Goal: Task Accomplishment & Management: Manage account settings

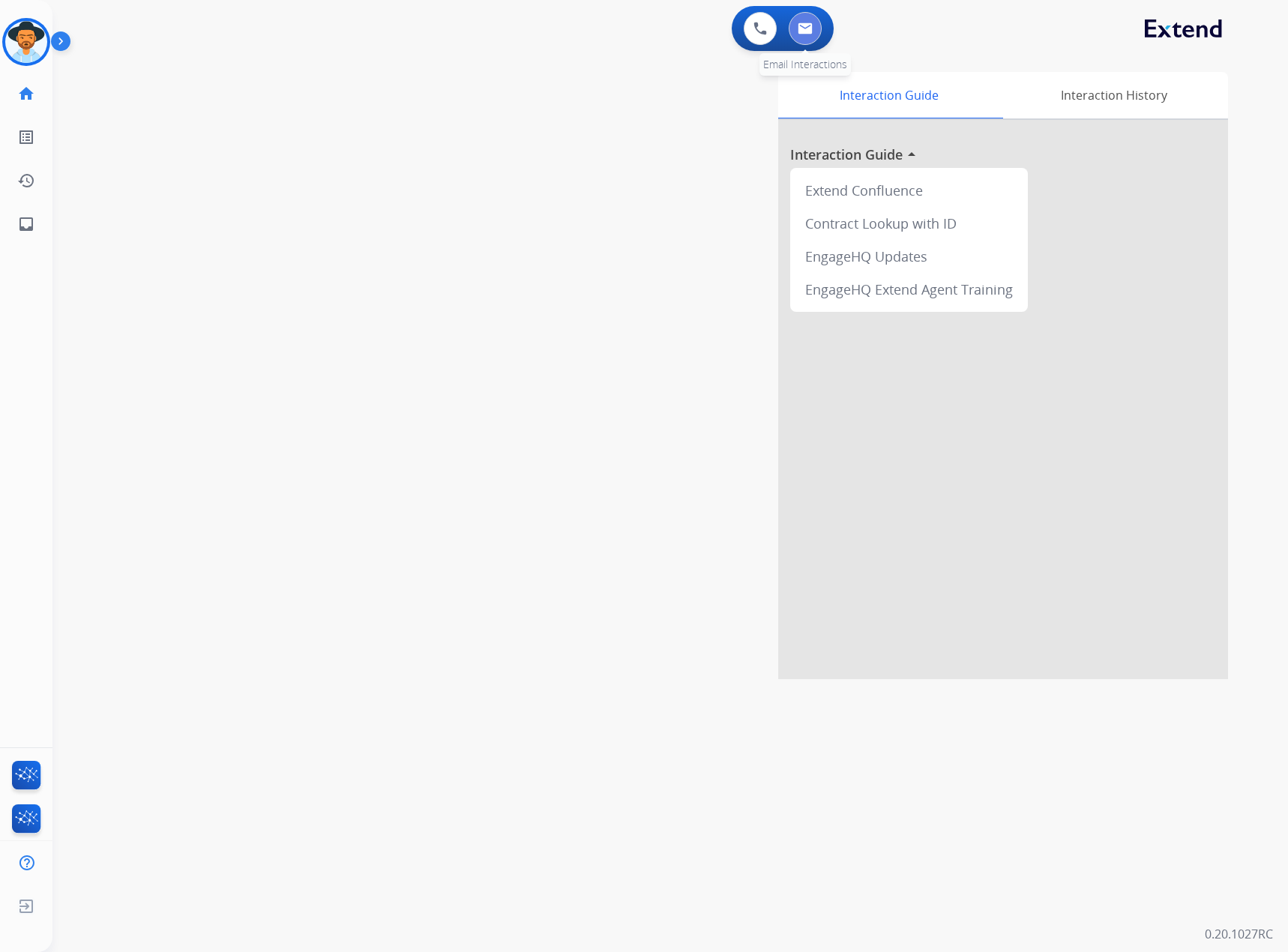
click at [795, 33] on button at bounding box center [806, 29] width 33 height 33
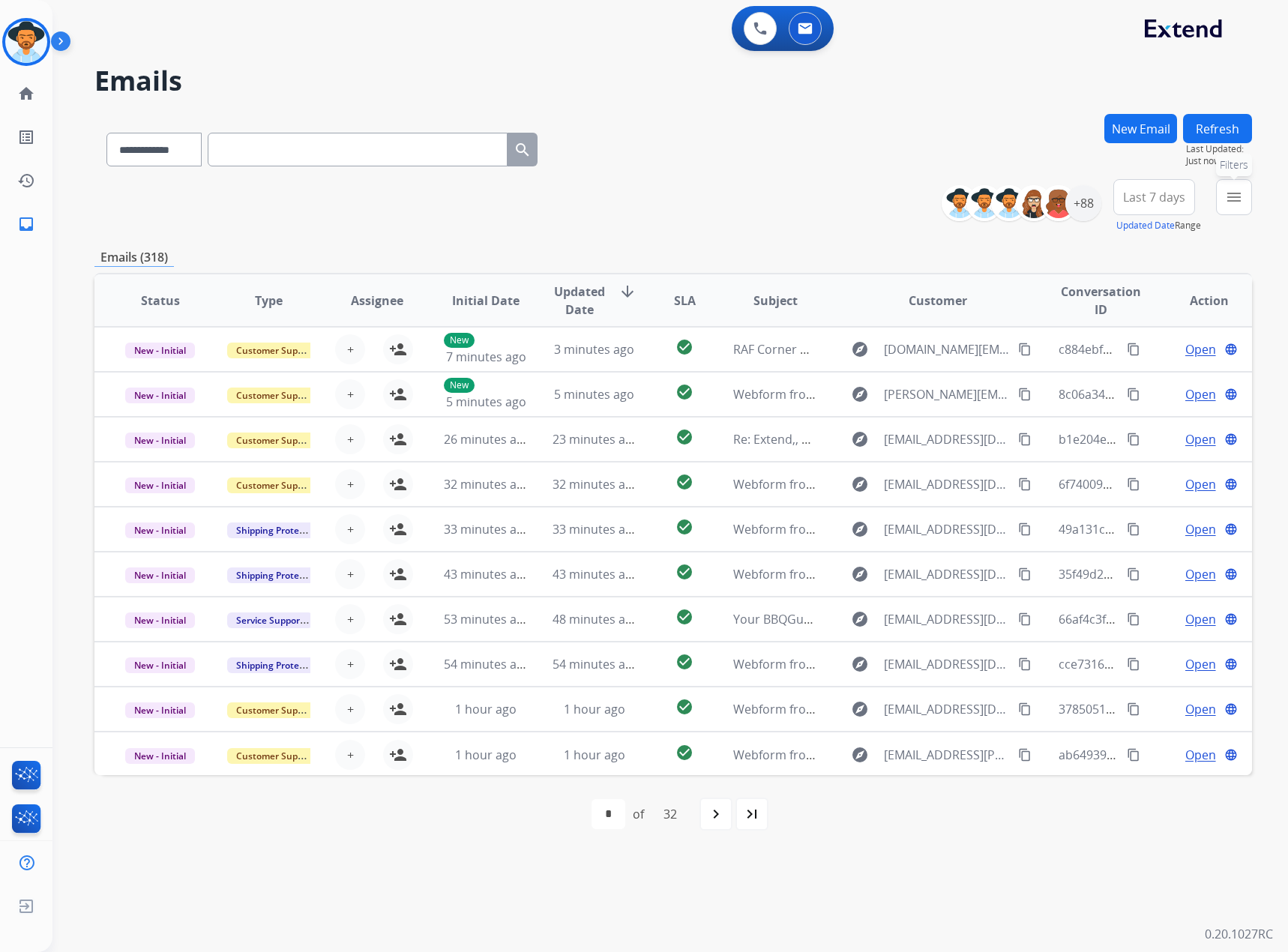
click at [845, 196] on mat-icon "menu" at bounding box center [1234, 197] width 18 height 18
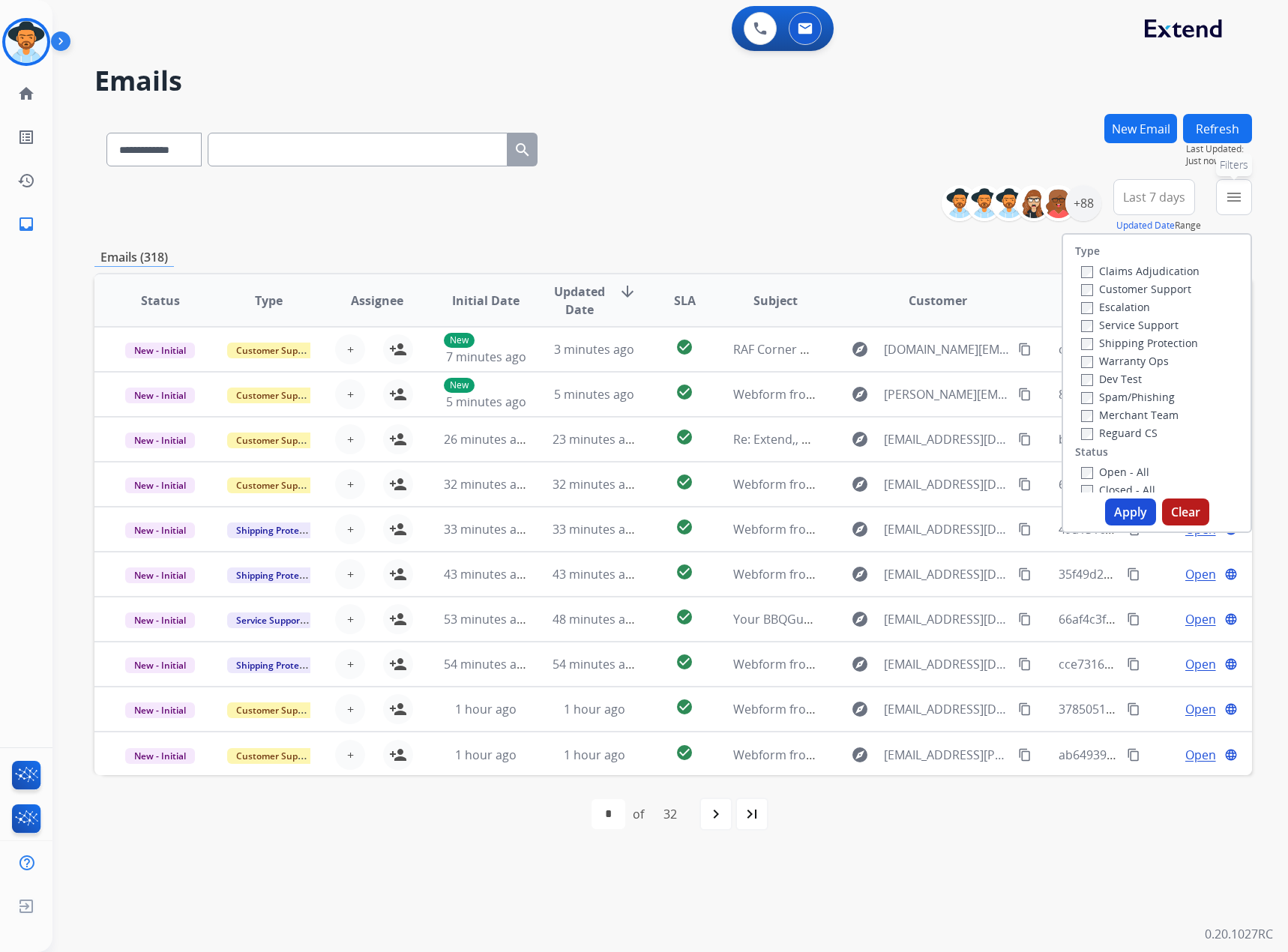
click at [845, 196] on mat-icon "menu" at bounding box center [1234, 197] width 18 height 18
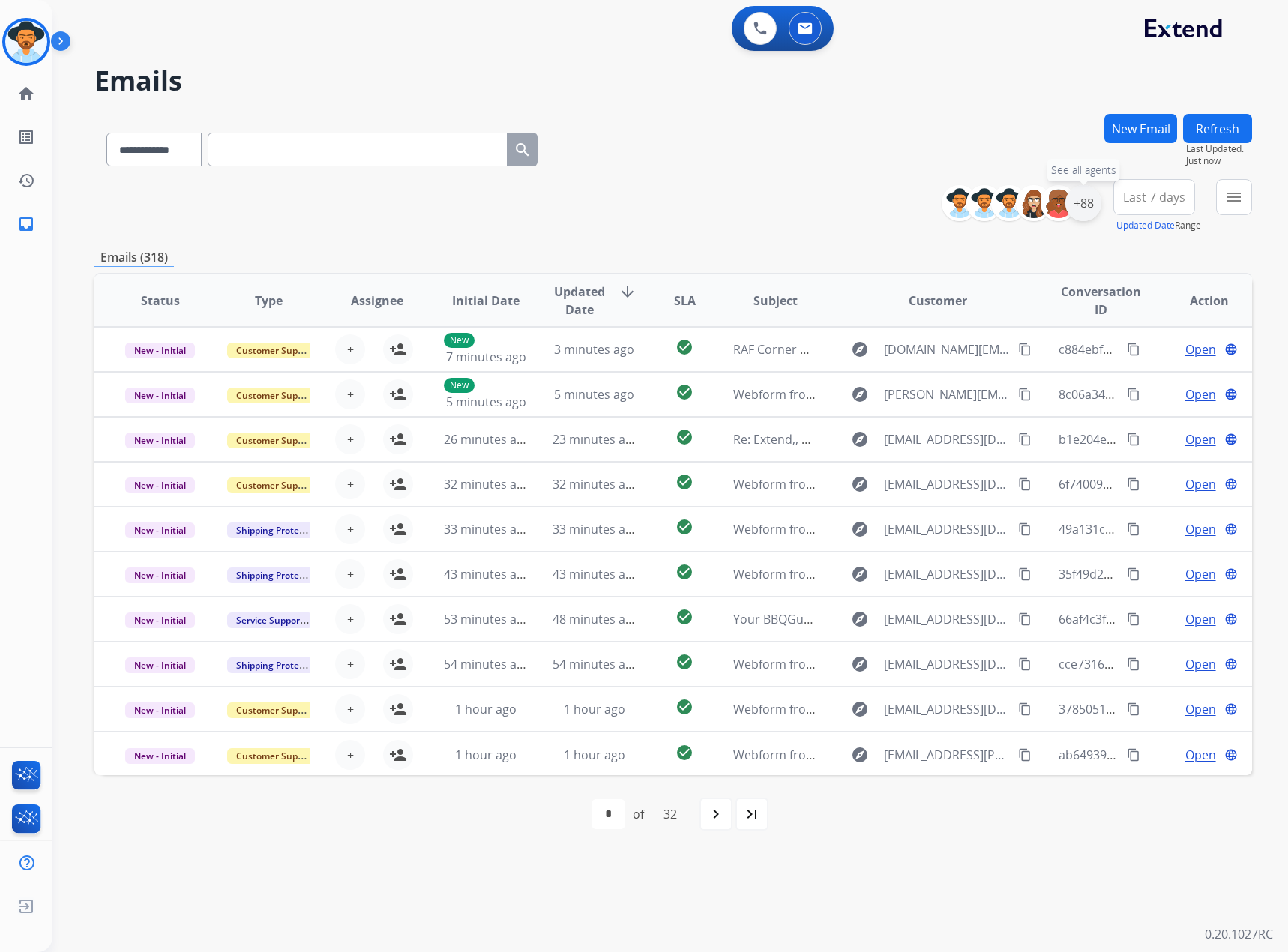
click at [845, 206] on div "+88" at bounding box center [1083, 203] width 36 height 36
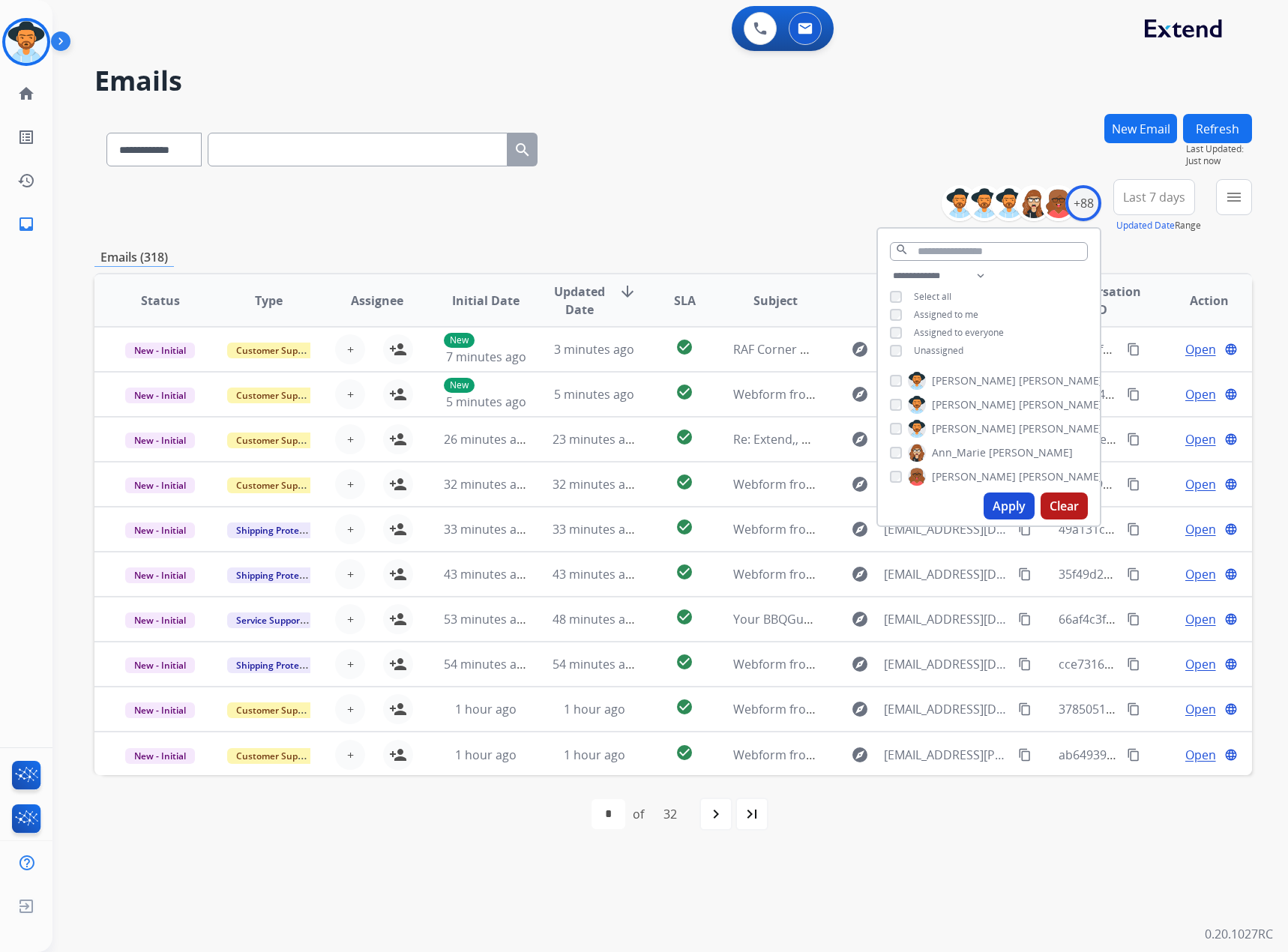
click at [845, 351] on div "Unassigned" at bounding box center [926, 351] width 73 height 12
drag, startPoint x: 939, startPoint y: 343, endPoint x: 939, endPoint y: 351, distance: 8.0
click at [845, 344] on span "Unassigned" at bounding box center [939, 350] width 50 height 13
click at [845, 399] on button "Apply" at bounding box center [1009, 506] width 51 height 27
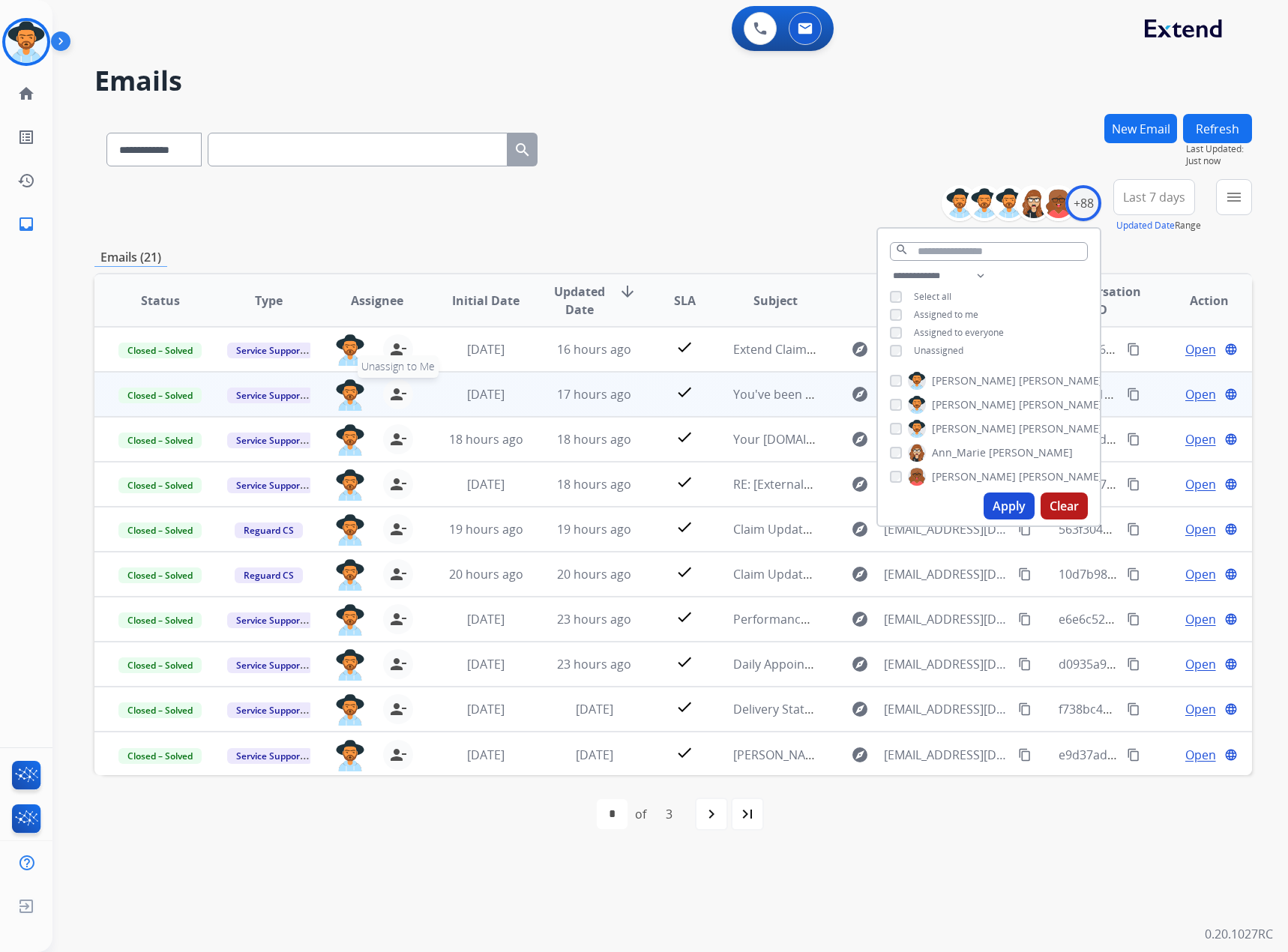
scroll to position [2, 0]
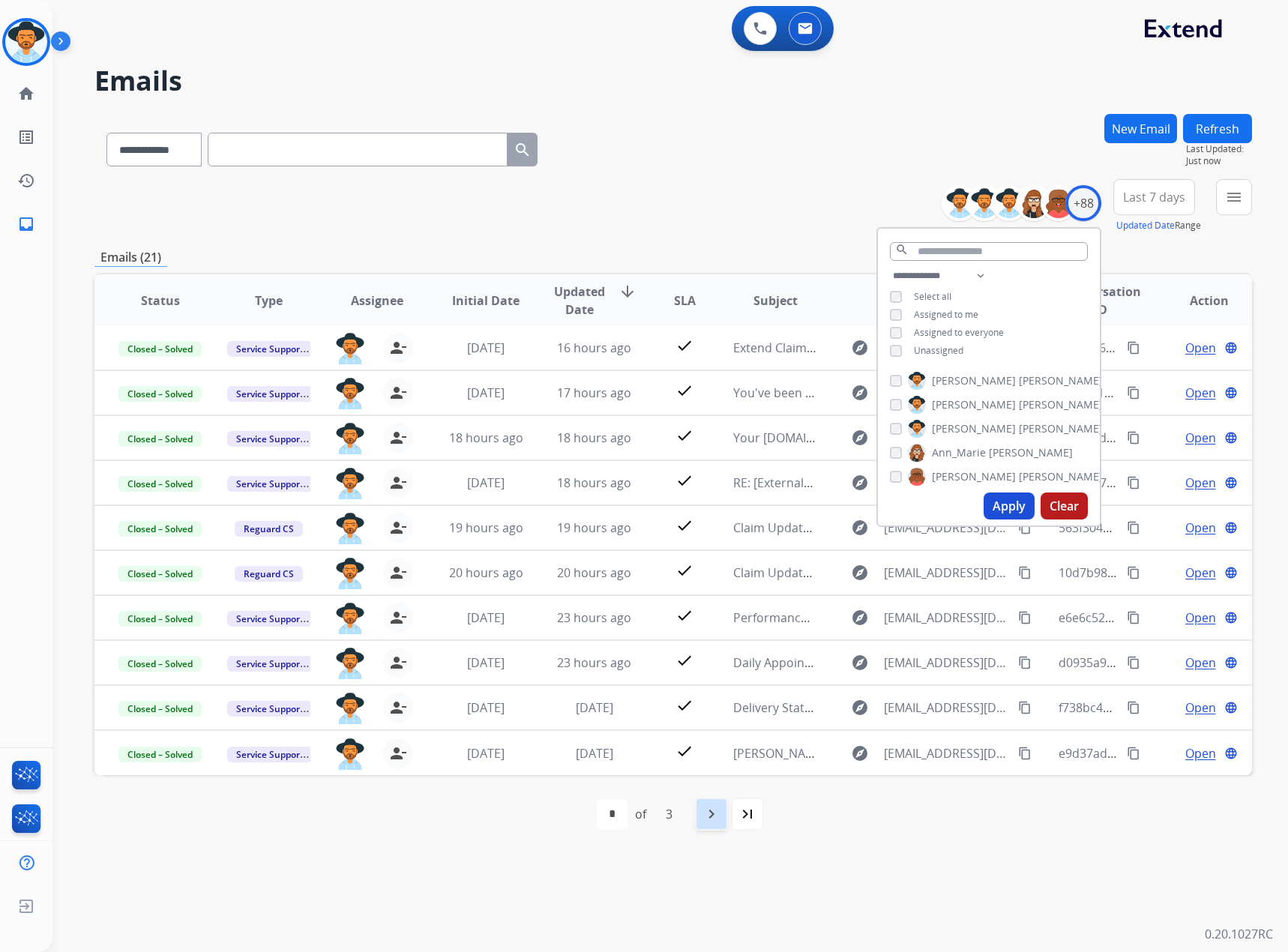
click at [711, 399] on mat-icon "navigate_next" at bounding box center [712, 815] width 18 height 18
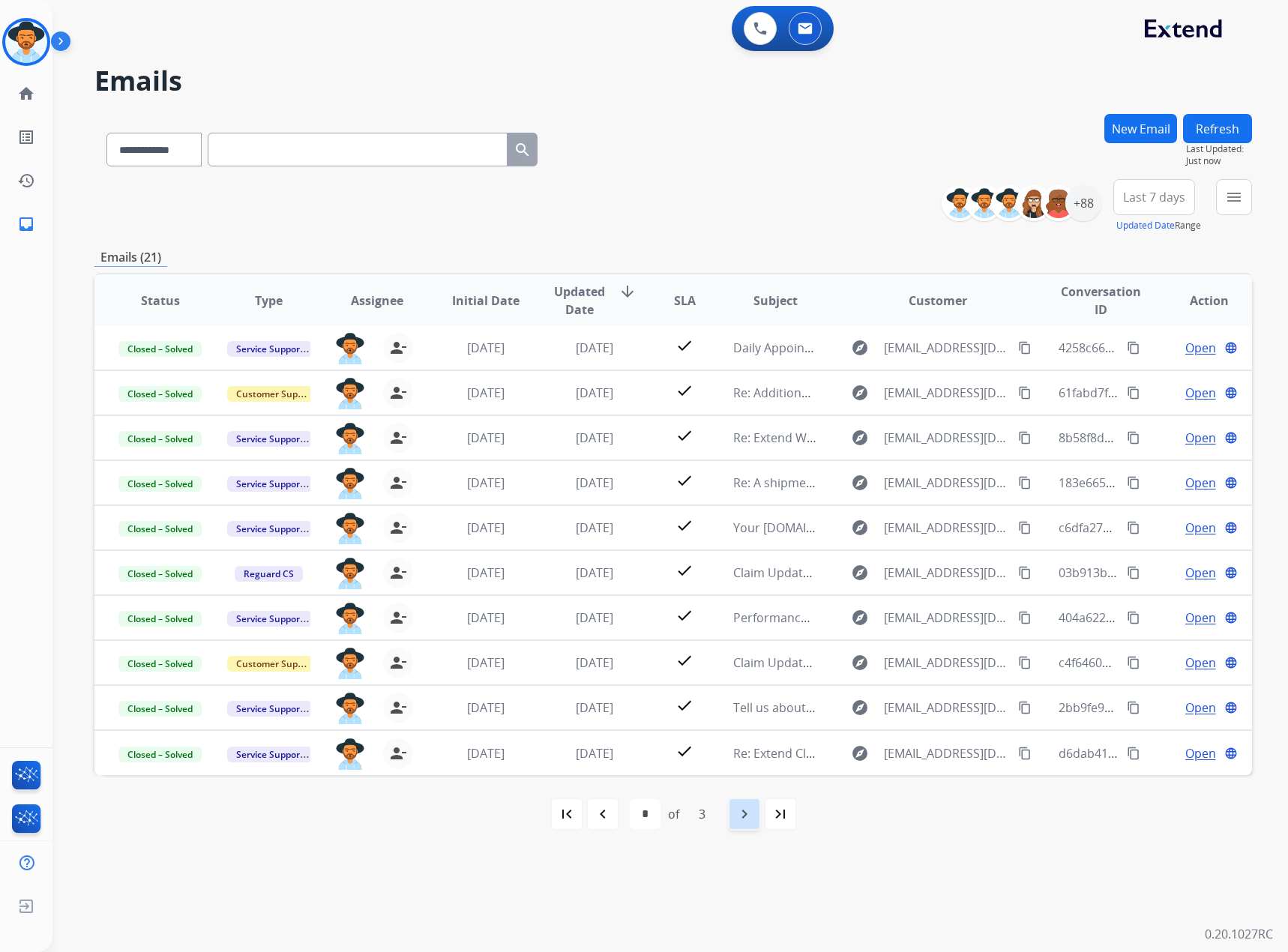
click at [747, 399] on mat-icon "navigate_next" at bounding box center [744, 815] width 18 height 18
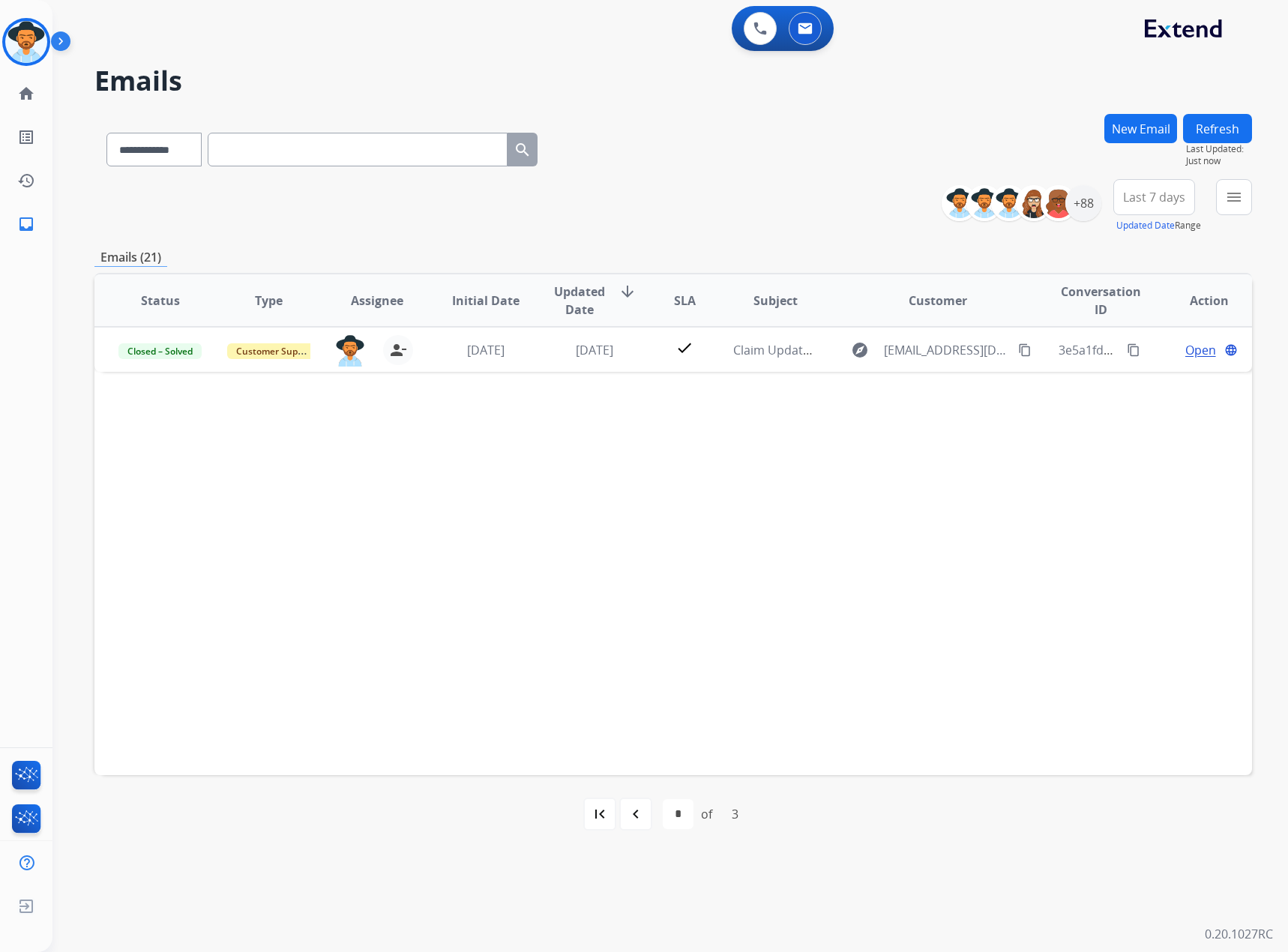
scroll to position [0, 0]
click at [610, 399] on div "first_page" at bounding box center [600, 815] width 33 height 33
select select "*"
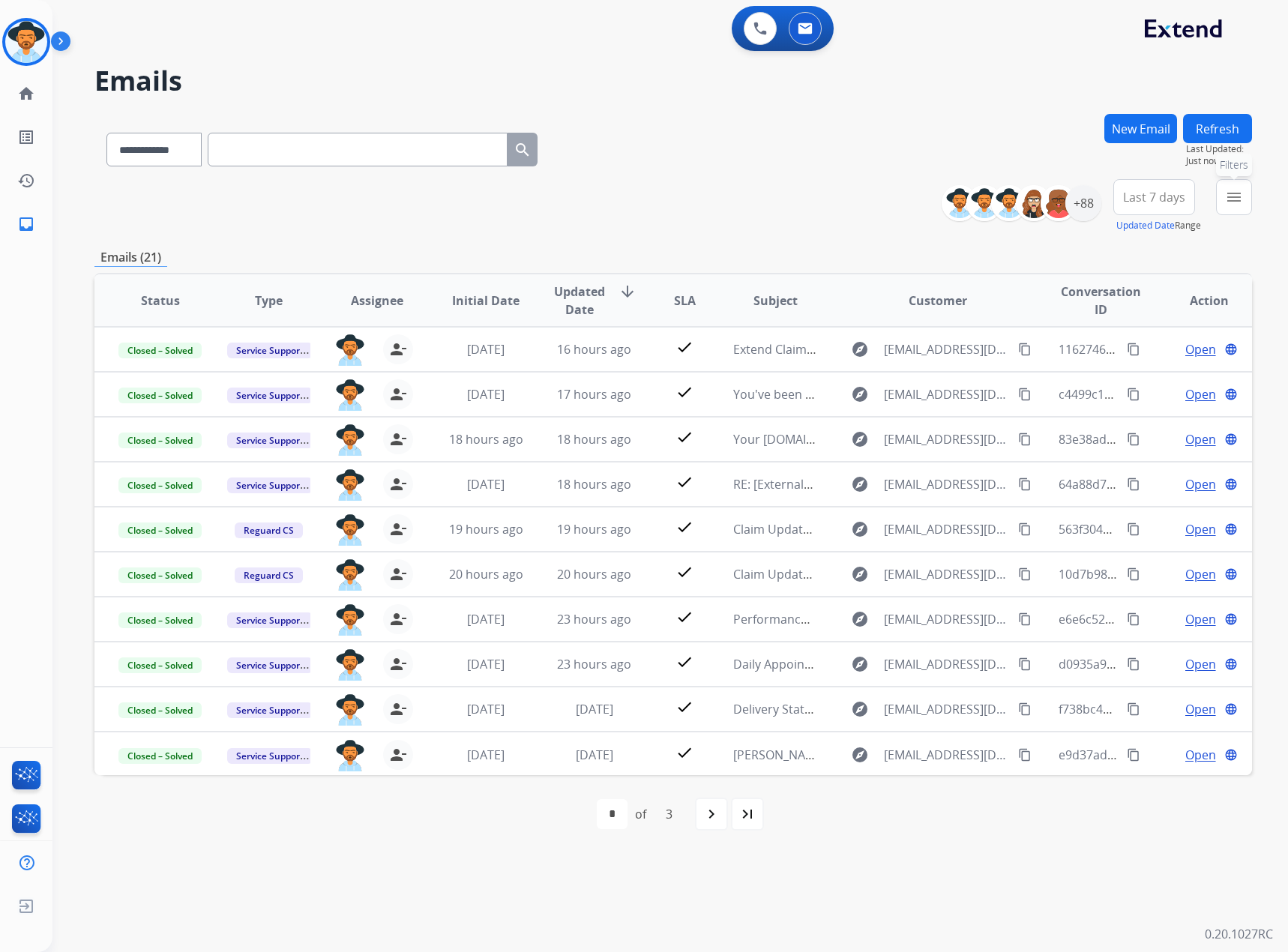
click at [845, 186] on button "menu Filters" at bounding box center [1234, 197] width 36 height 36
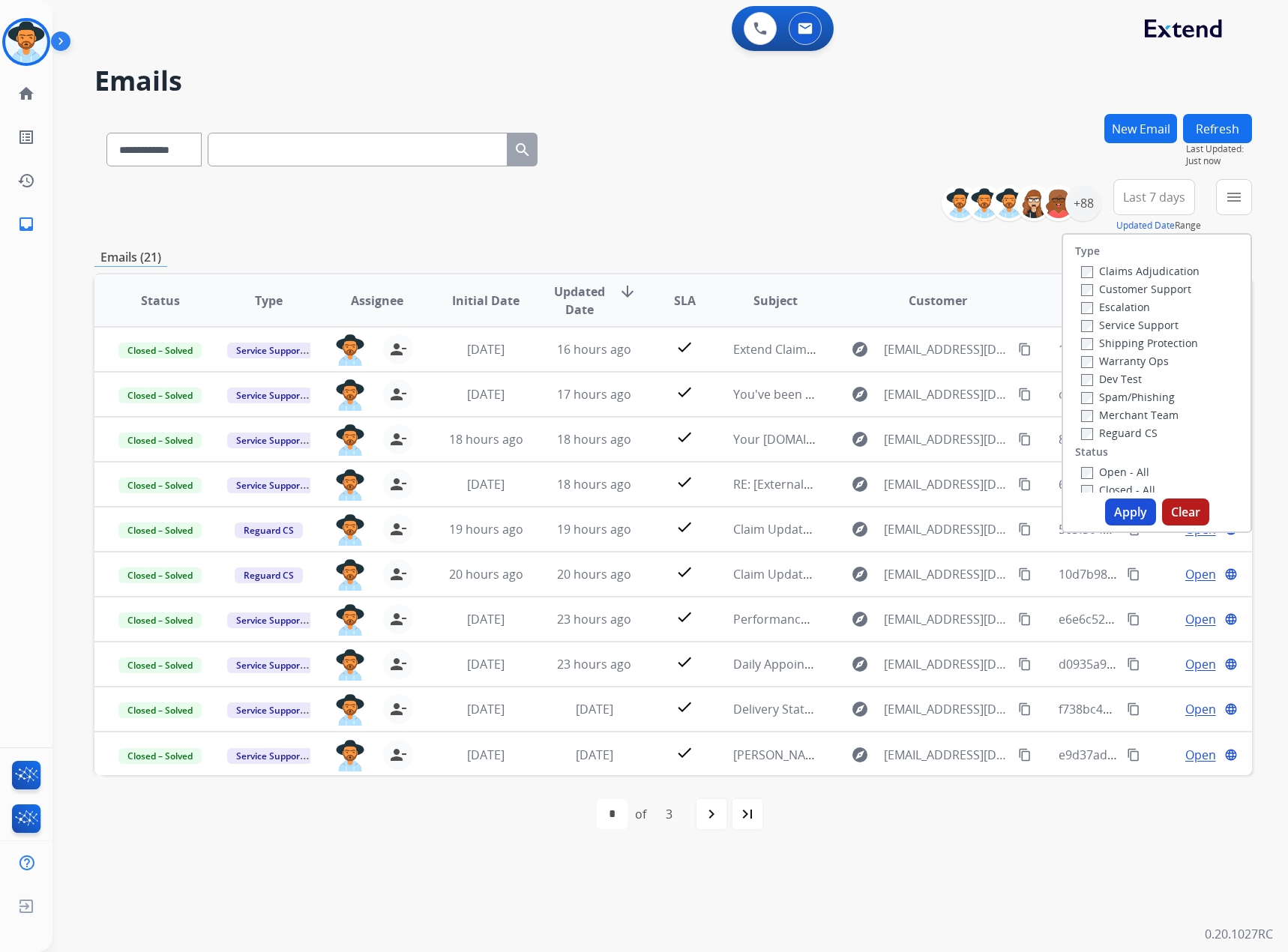
click at [845, 327] on label "Service Support" at bounding box center [1129, 325] width 97 height 14
click at [845, 365] on label "New - Initial" at bounding box center [1120, 358] width 79 height 14
click at [845, 378] on label "New - Reply" at bounding box center [1120, 376] width 78 height 14
click at [845, 399] on button "Apply" at bounding box center [1131, 512] width 51 height 27
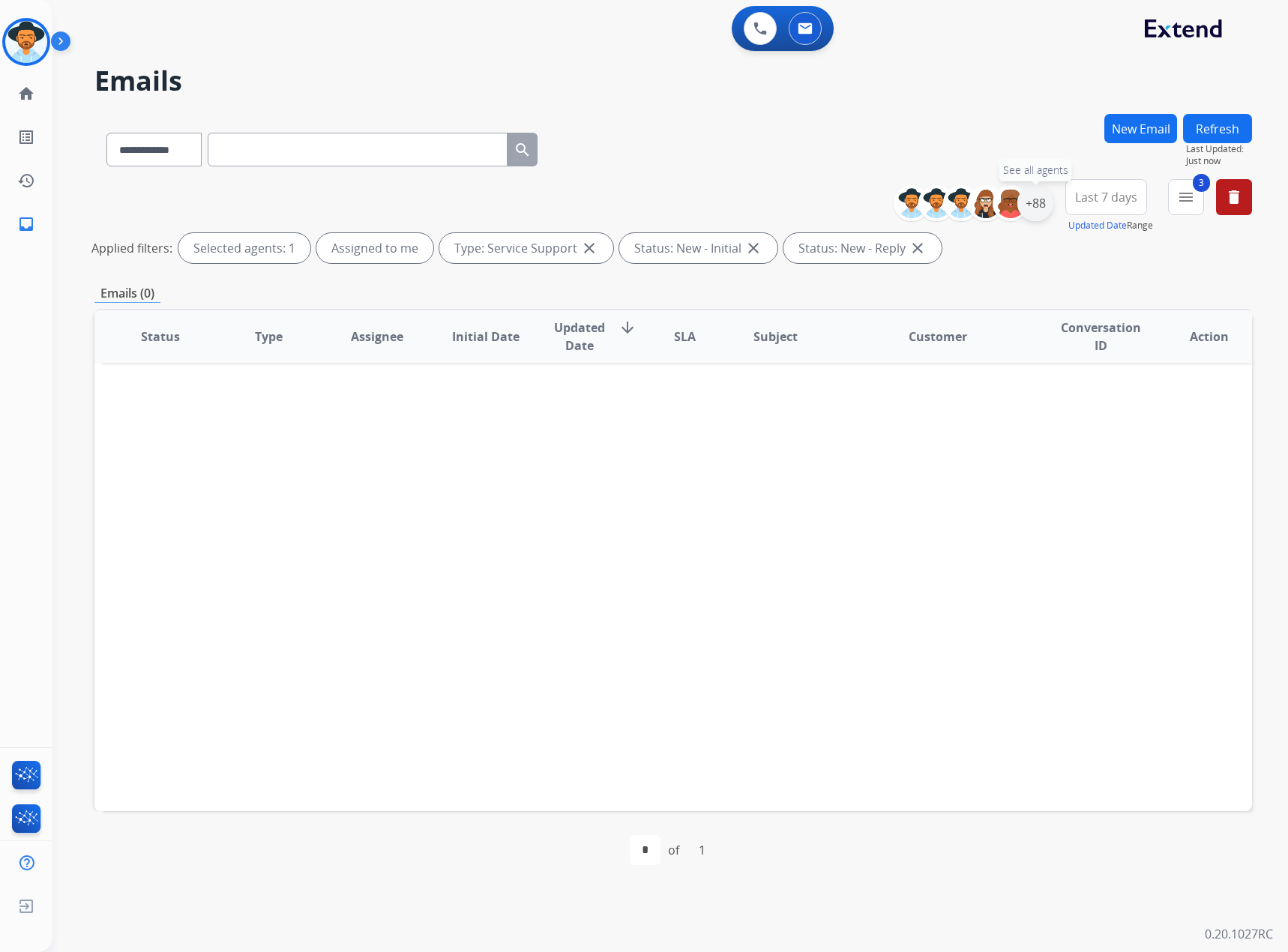
click at [845, 200] on div "+88" at bounding box center [1036, 203] width 36 height 36
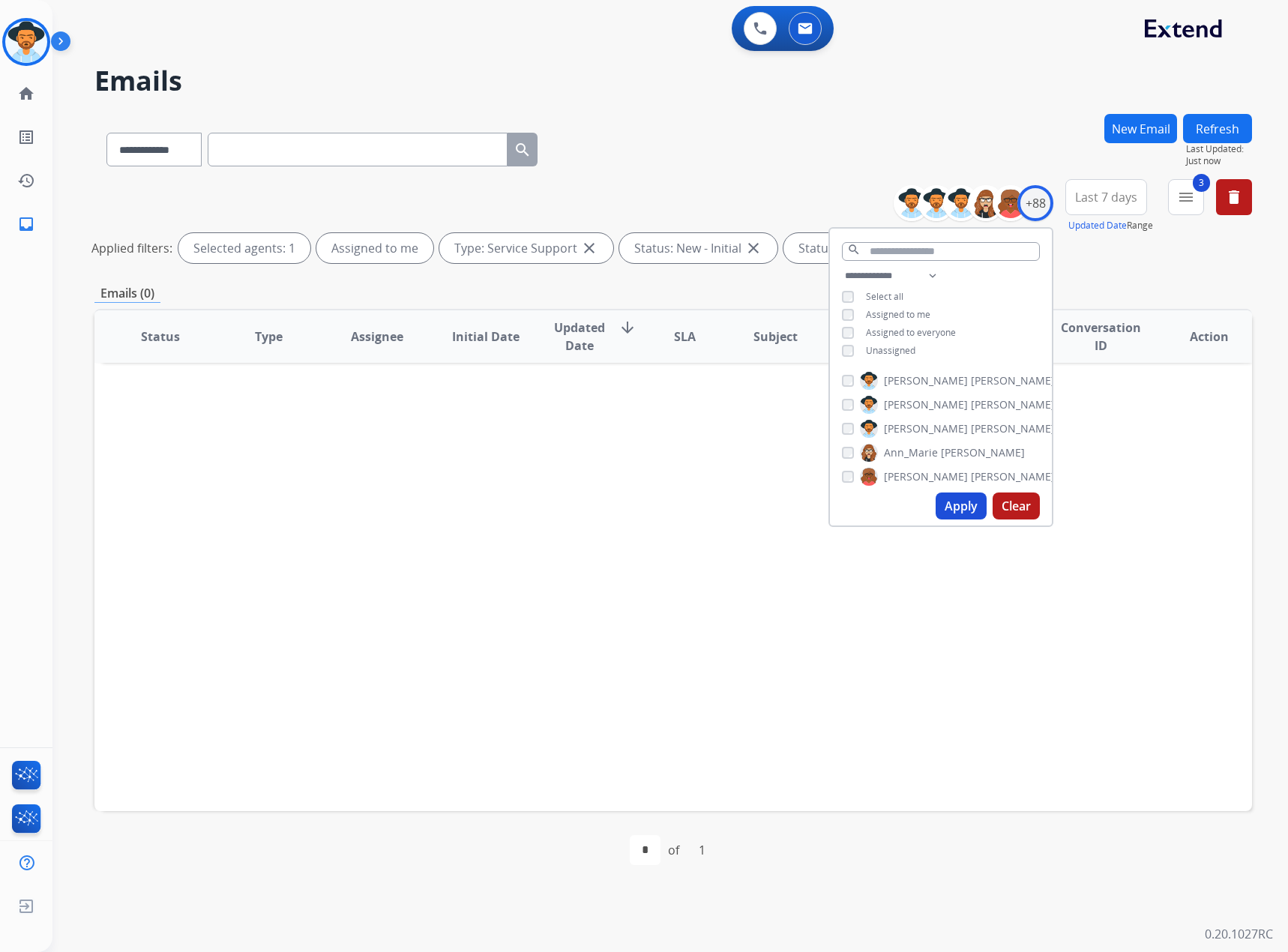
click at [845, 353] on span "Unassigned" at bounding box center [891, 350] width 50 height 13
click at [845, 399] on button "Apply" at bounding box center [961, 506] width 51 height 27
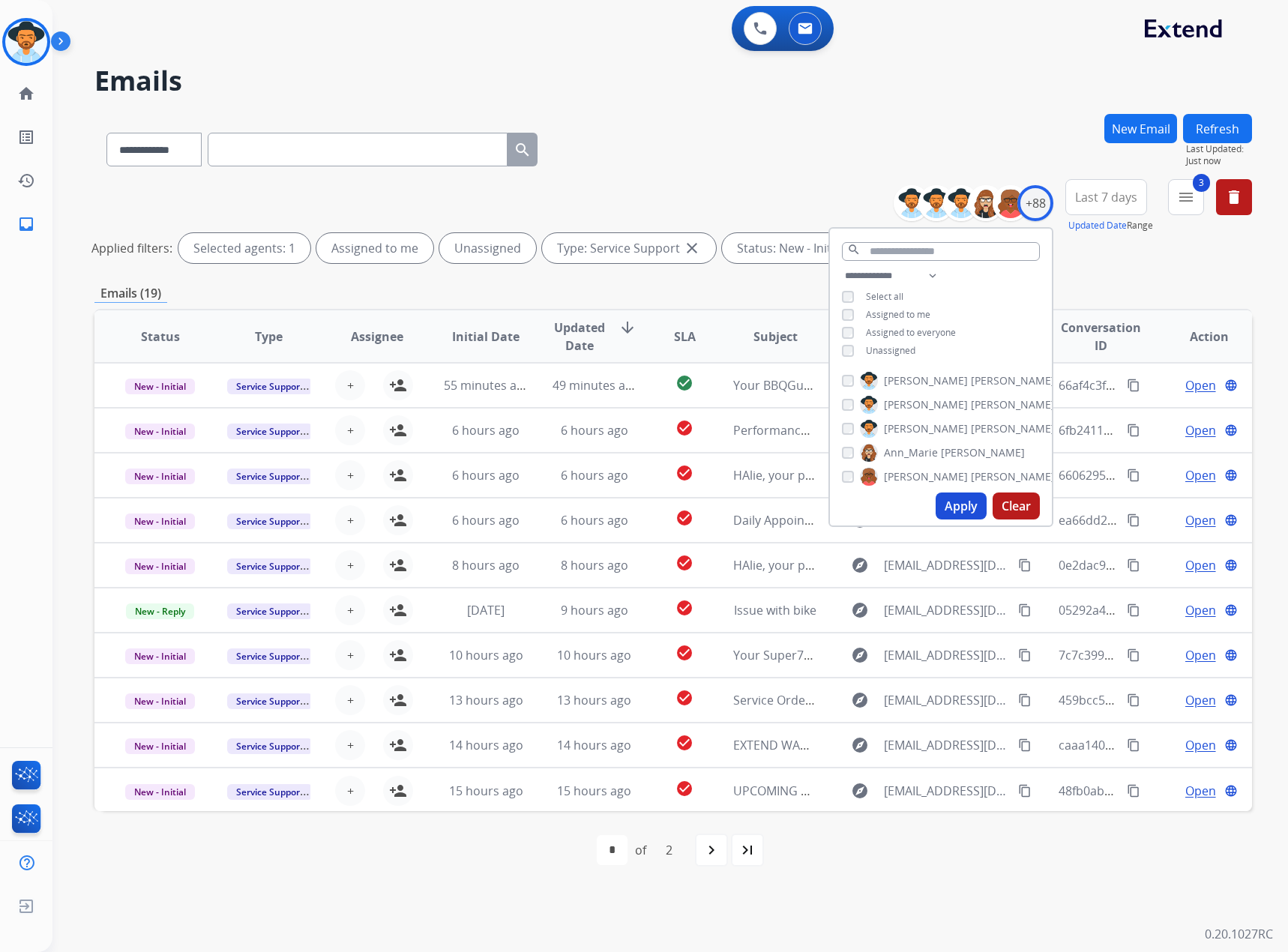
click at [845, 399] on button "Apply" at bounding box center [961, 506] width 51 height 27
click at [731, 94] on h2 "Emails" at bounding box center [673, 81] width 1157 height 30
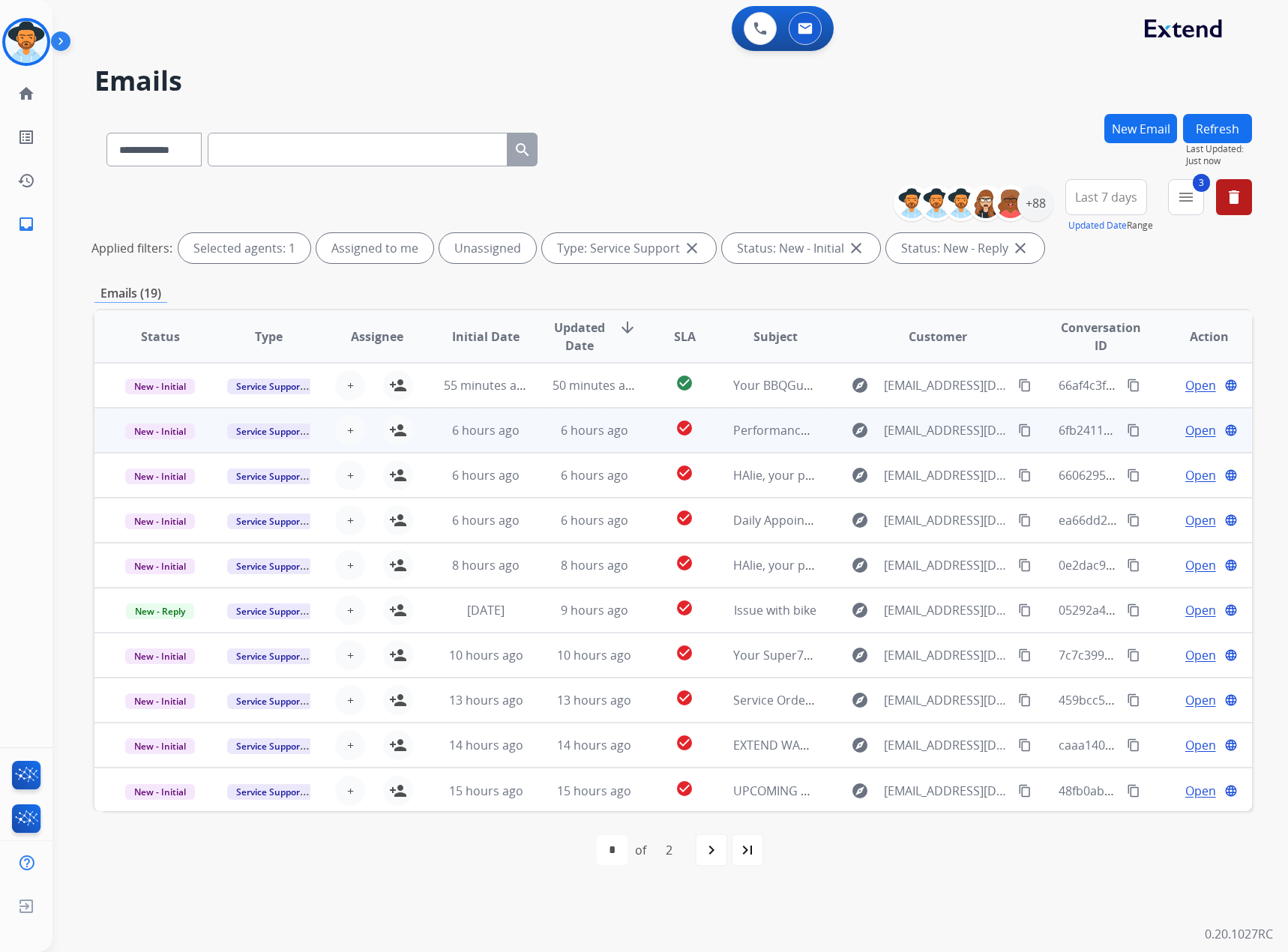
click at [845, 399] on span "Open" at bounding box center [1200, 430] width 31 height 18
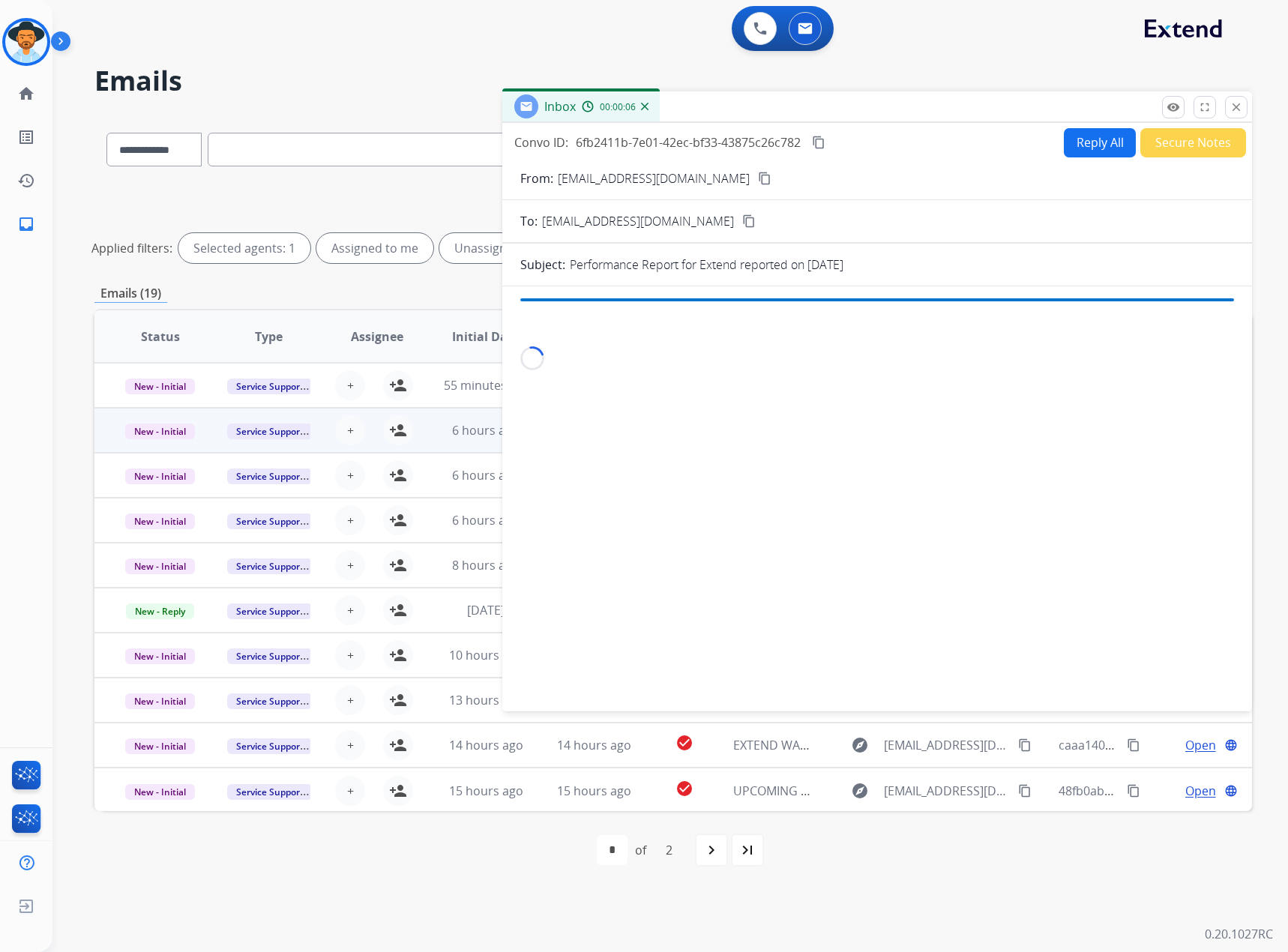
click at [818, 135] on button "content_copy" at bounding box center [819, 143] width 18 height 18
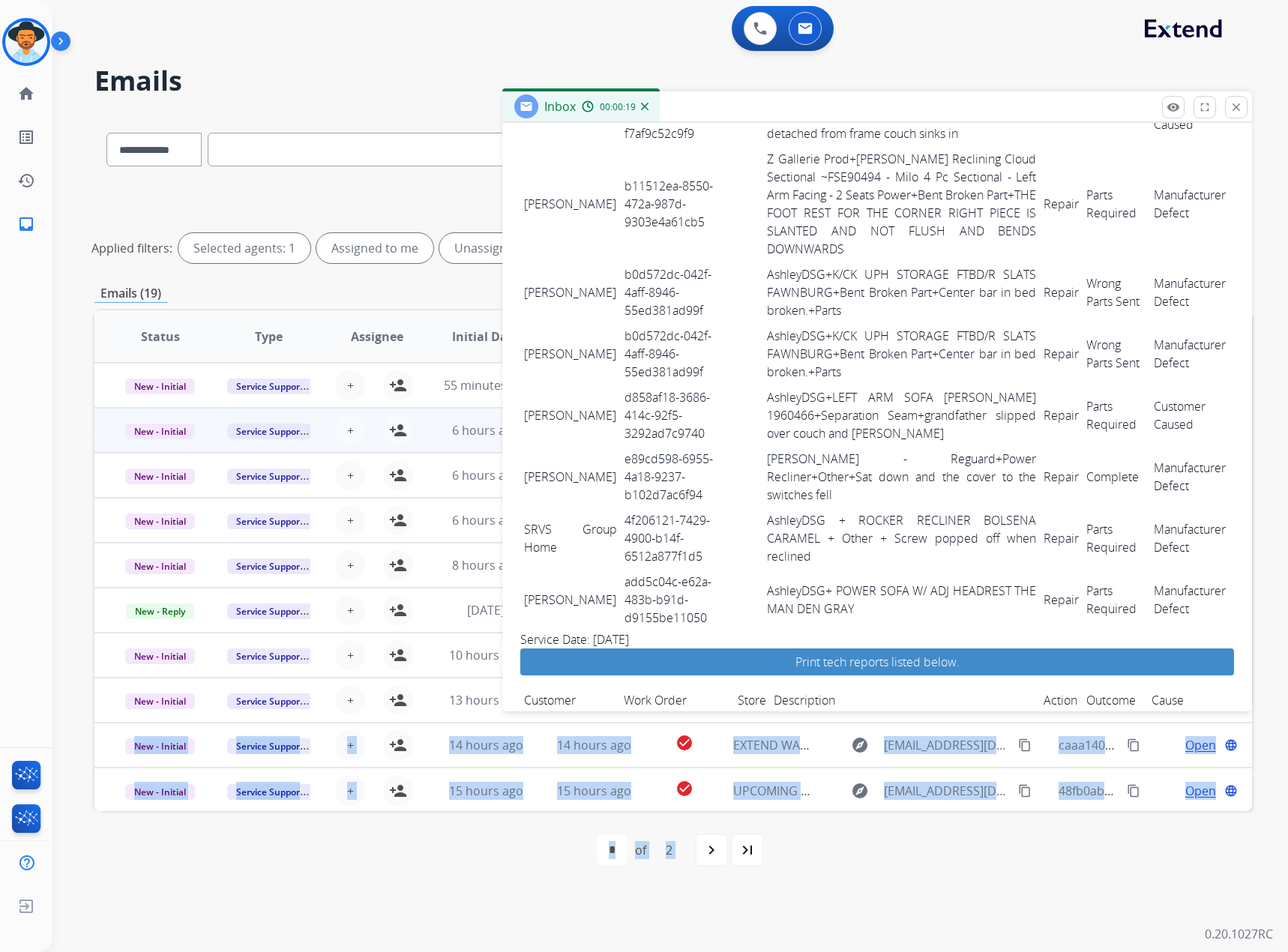
scroll to position [1656, 0]
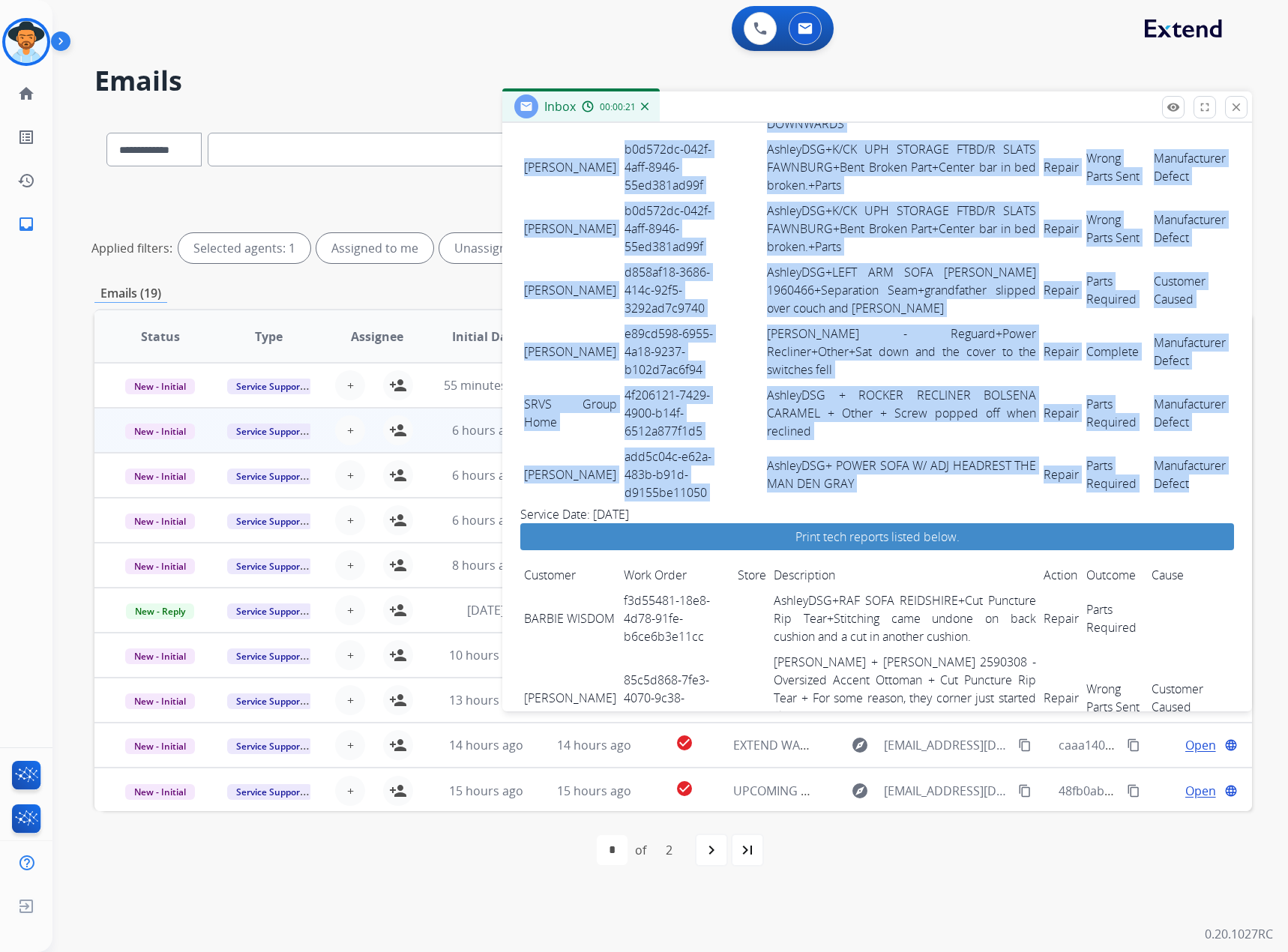
drag, startPoint x: 528, startPoint y: 253, endPoint x: 1179, endPoint y: 424, distance: 673.1
copy tbody "[PERSON_NAME] 8b9b62fb-67bb-4b4f-8f99-b274c71b6998 France & Son + [PERSON_NAME]…"
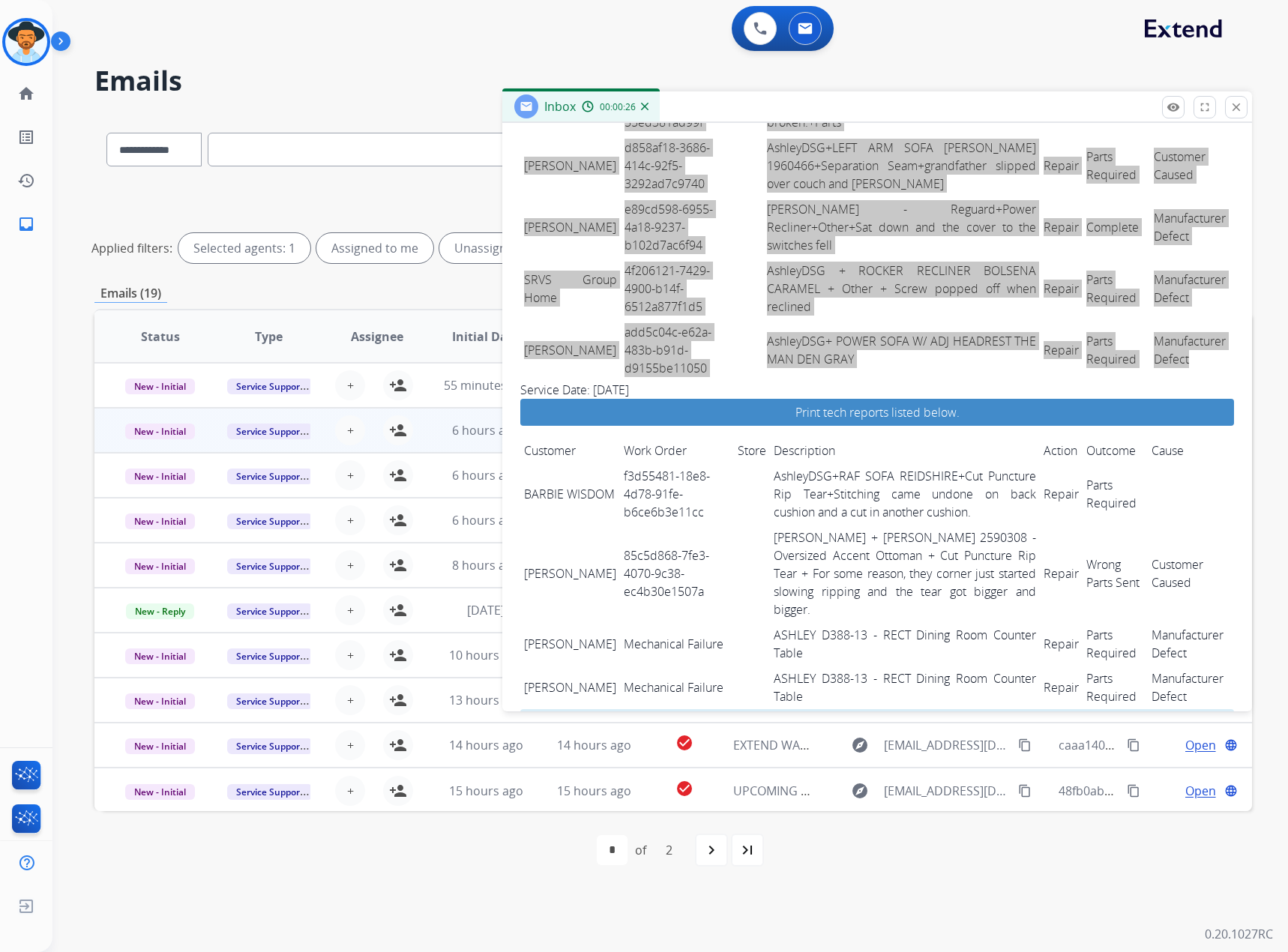
scroll to position [1807, 0]
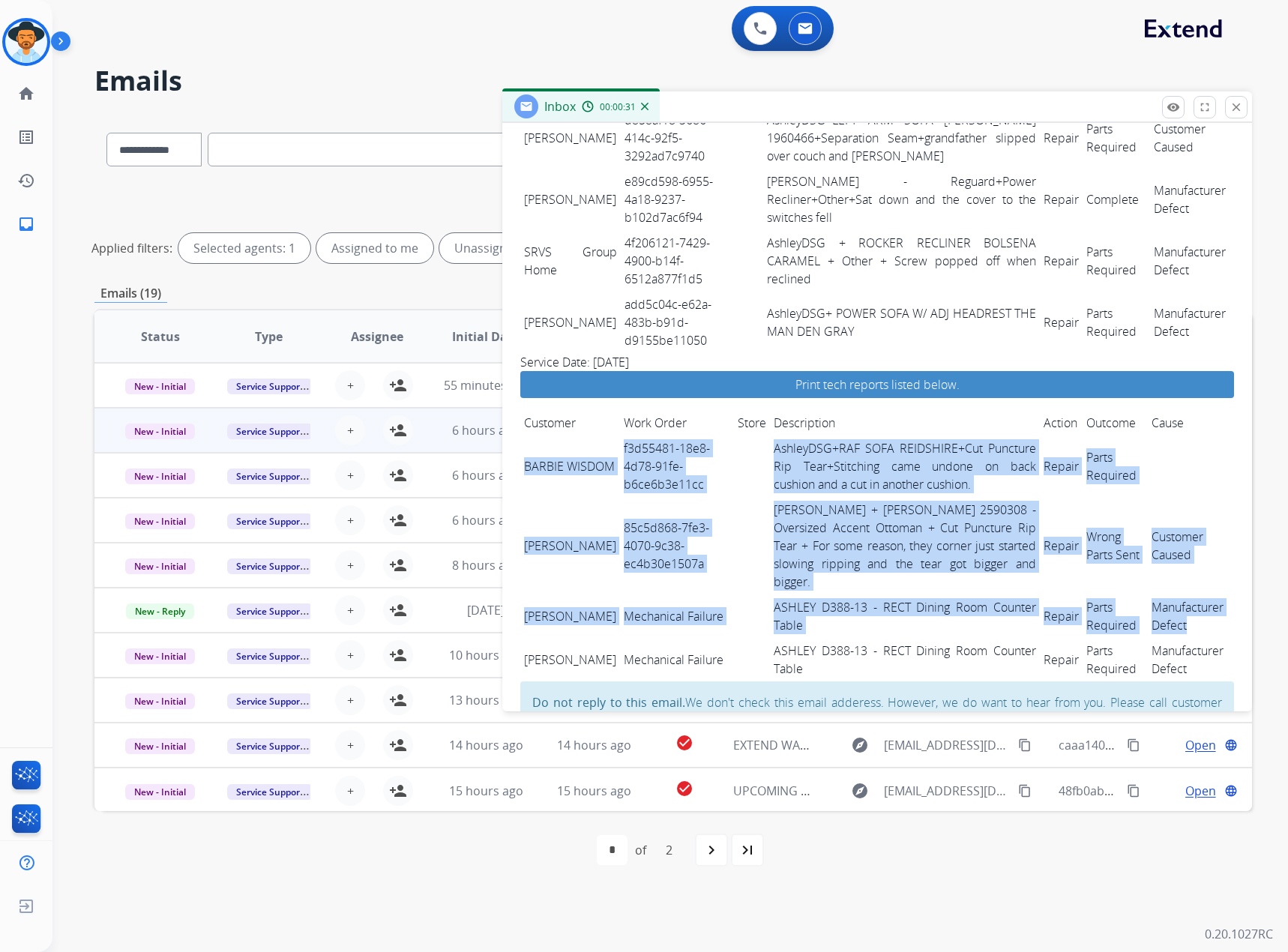
drag, startPoint x: 524, startPoint y: 402, endPoint x: 1200, endPoint y: 553, distance: 692.7
click at [845, 399] on tbody "BARBIE WISDOM f3d55481-18e8-4d78-91fe-b6ce6b3e11cc AshleyDSG+RAF SOFA REIDSHIRE…" at bounding box center [877, 559] width 713 height 246
copy tbody "BARBIE WISDOM f3d55481-18e8-4d78-91fe-b6ce6b3e11cc AshleyDSG+RAF SOFA REIDSHIRE…"
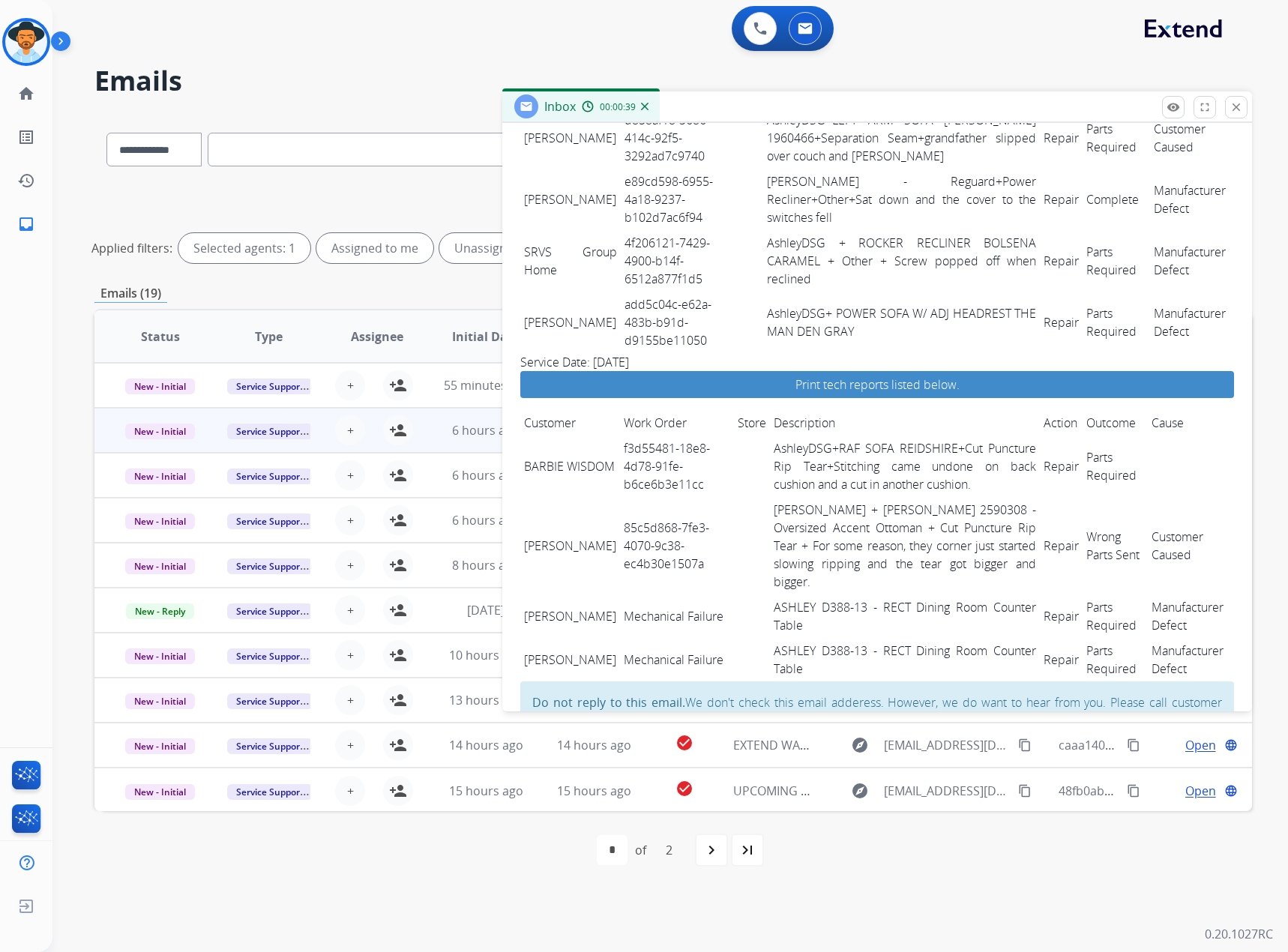
click at [845, 107] on div "remove_red_eye Logs fullscreen Expand close Close" at bounding box center [1204, 107] width 85 height 23
click at [845, 109] on mat-icon "close" at bounding box center [1237, 107] width 14 height 14
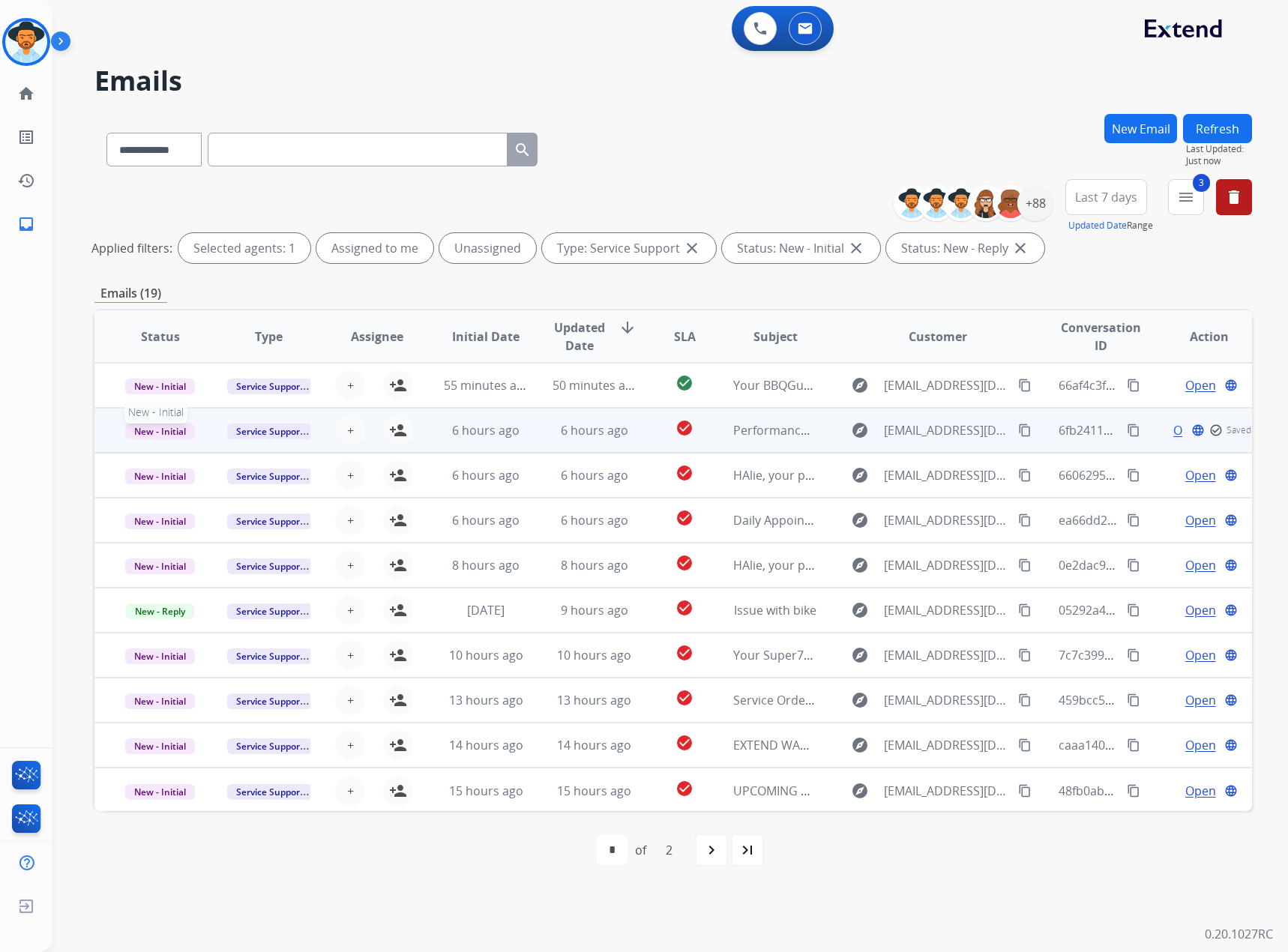
click at [166, 399] on span "New - Initial" at bounding box center [160, 431] width 69 height 16
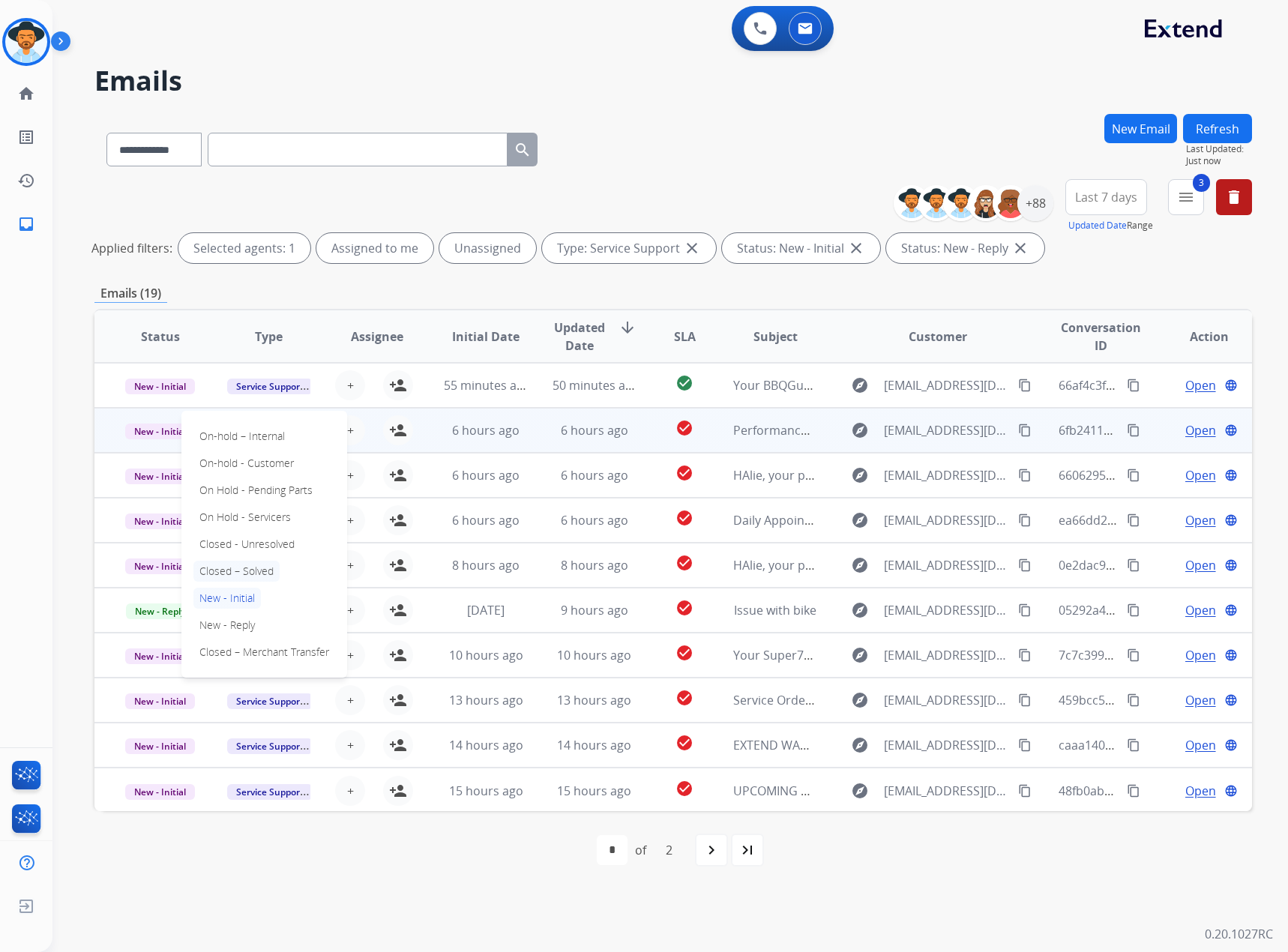
click at [233, 399] on p "Closed – Solved" at bounding box center [236, 572] width 86 height 21
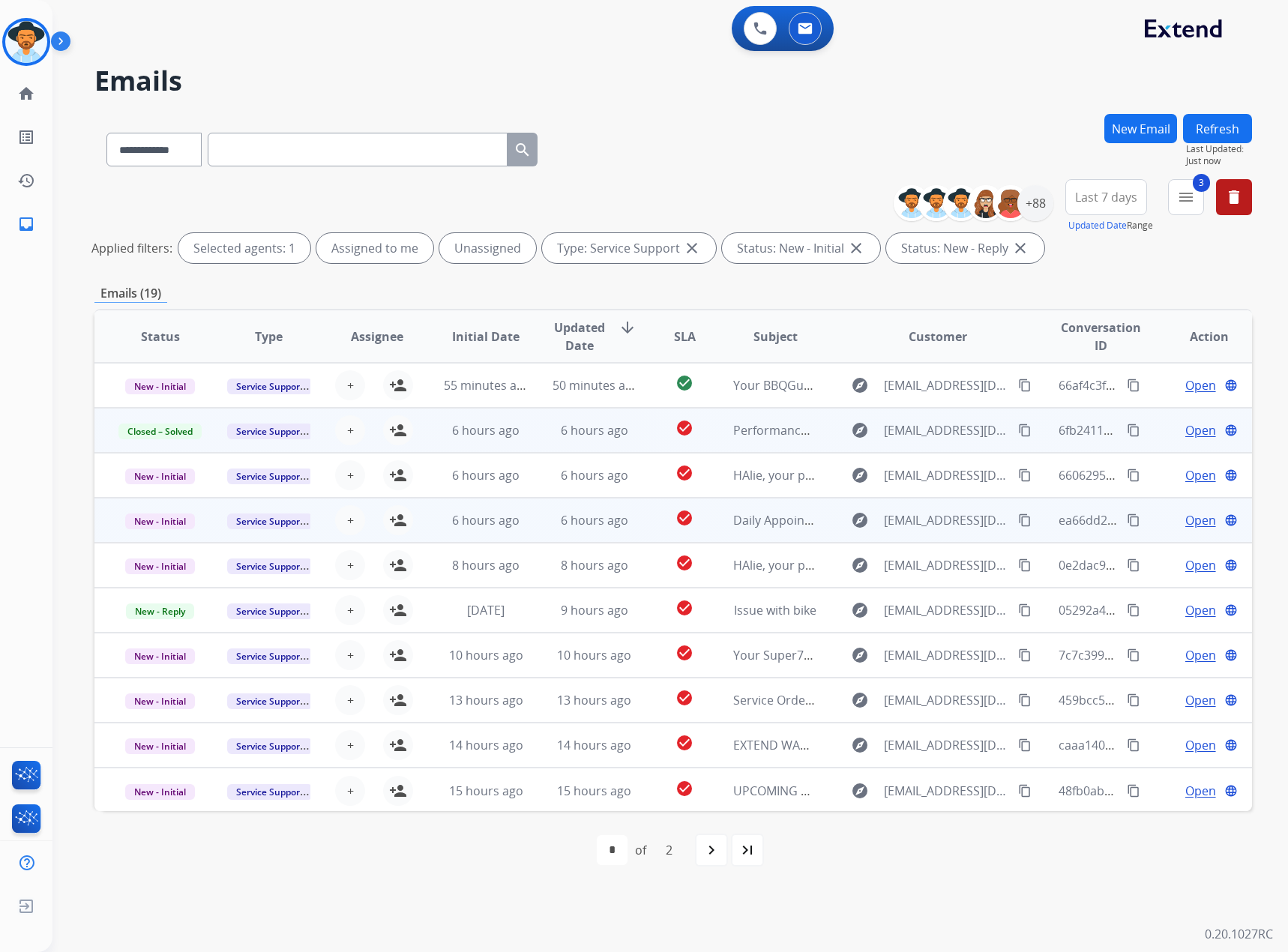
click at [845, 399] on span "Open" at bounding box center [1200, 520] width 31 height 18
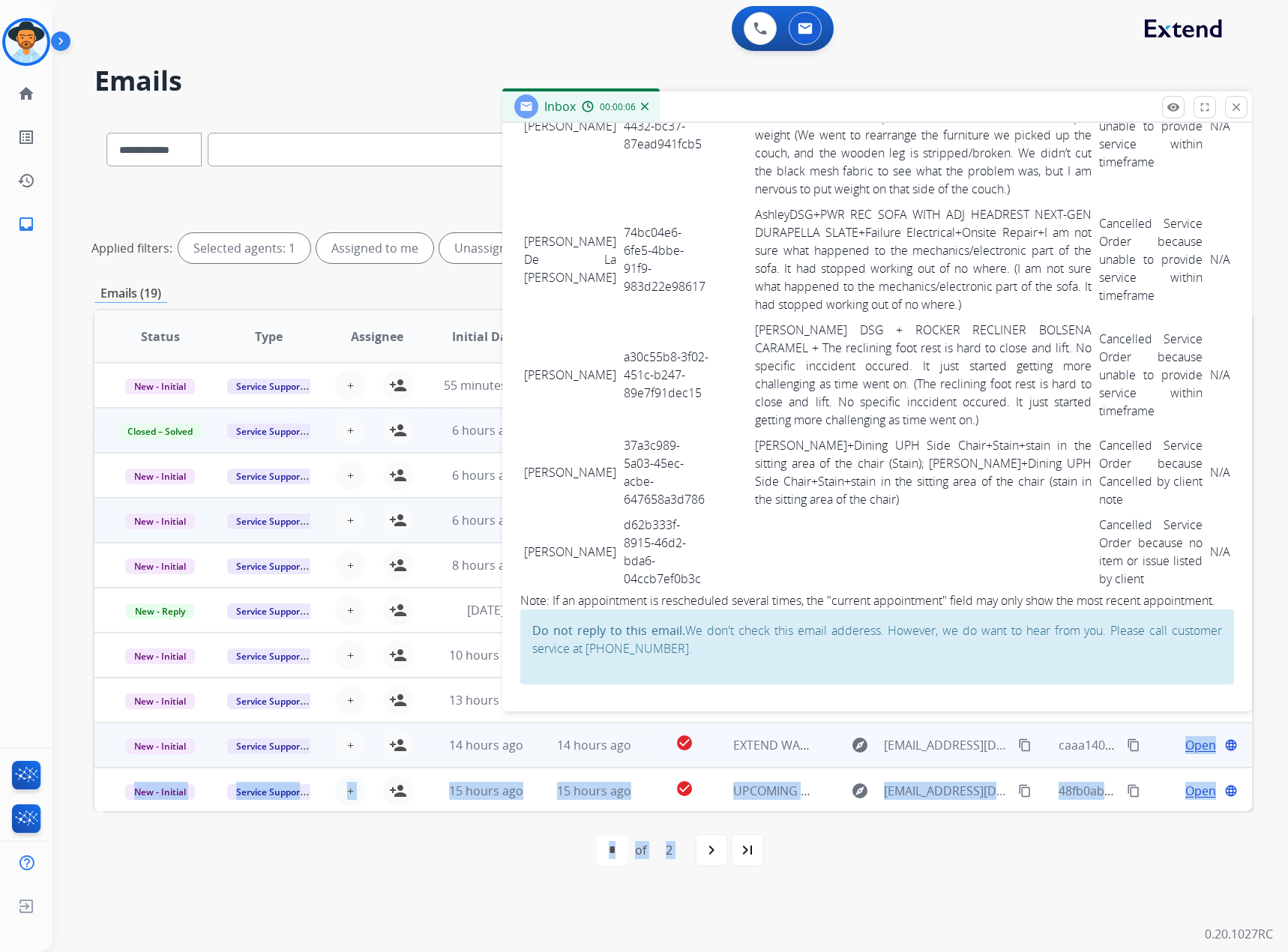
scroll to position [6578, 0]
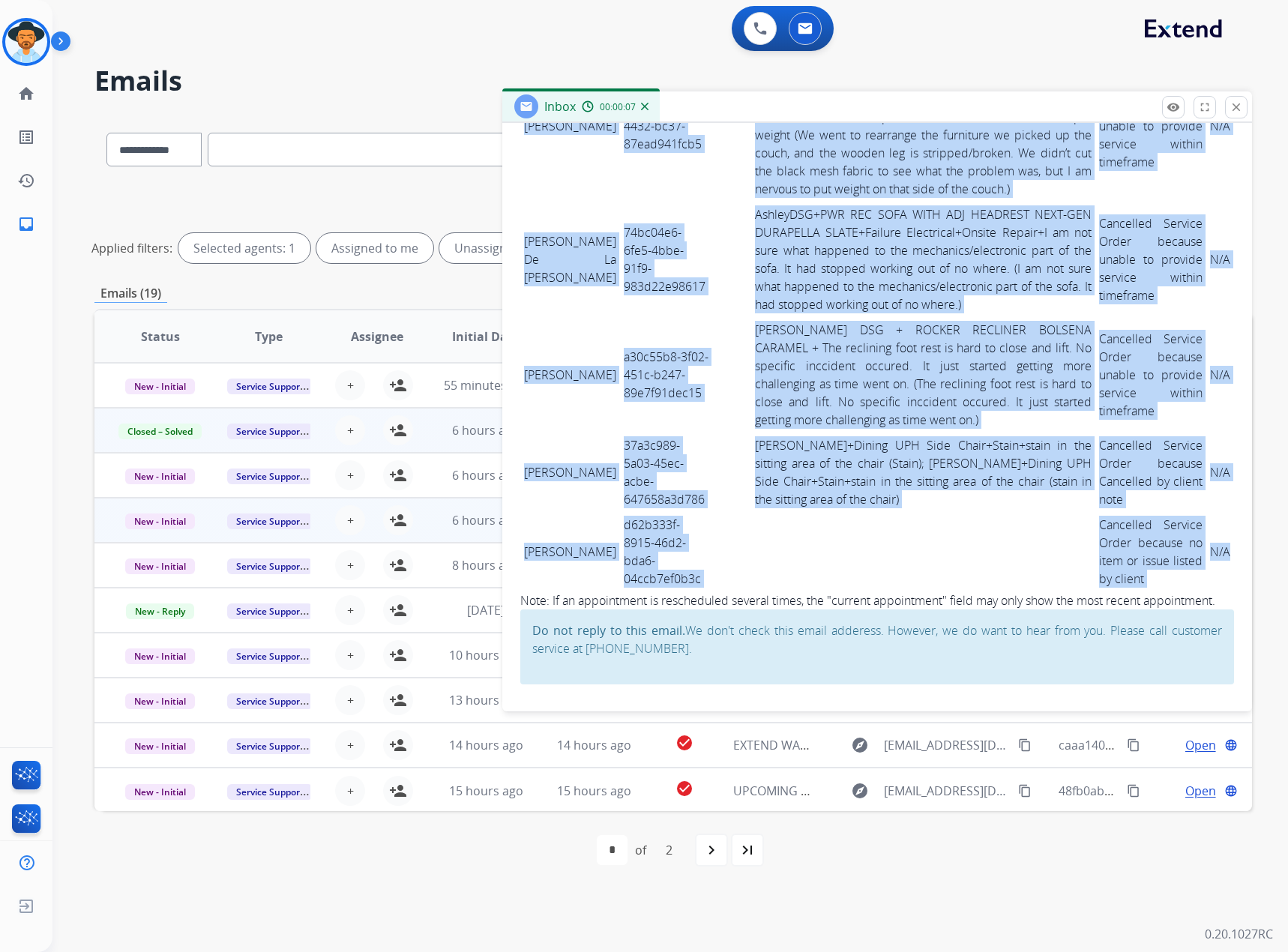
drag, startPoint x: 523, startPoint y: 532, endPoint x: 1127, endPoint y: 556, distance: 604.5
copy tbody "Lorem Ipsumdo 5s3183a4-06co-2479-63a3-eli1sedd09ei Te inc utla et dol magnaali …"
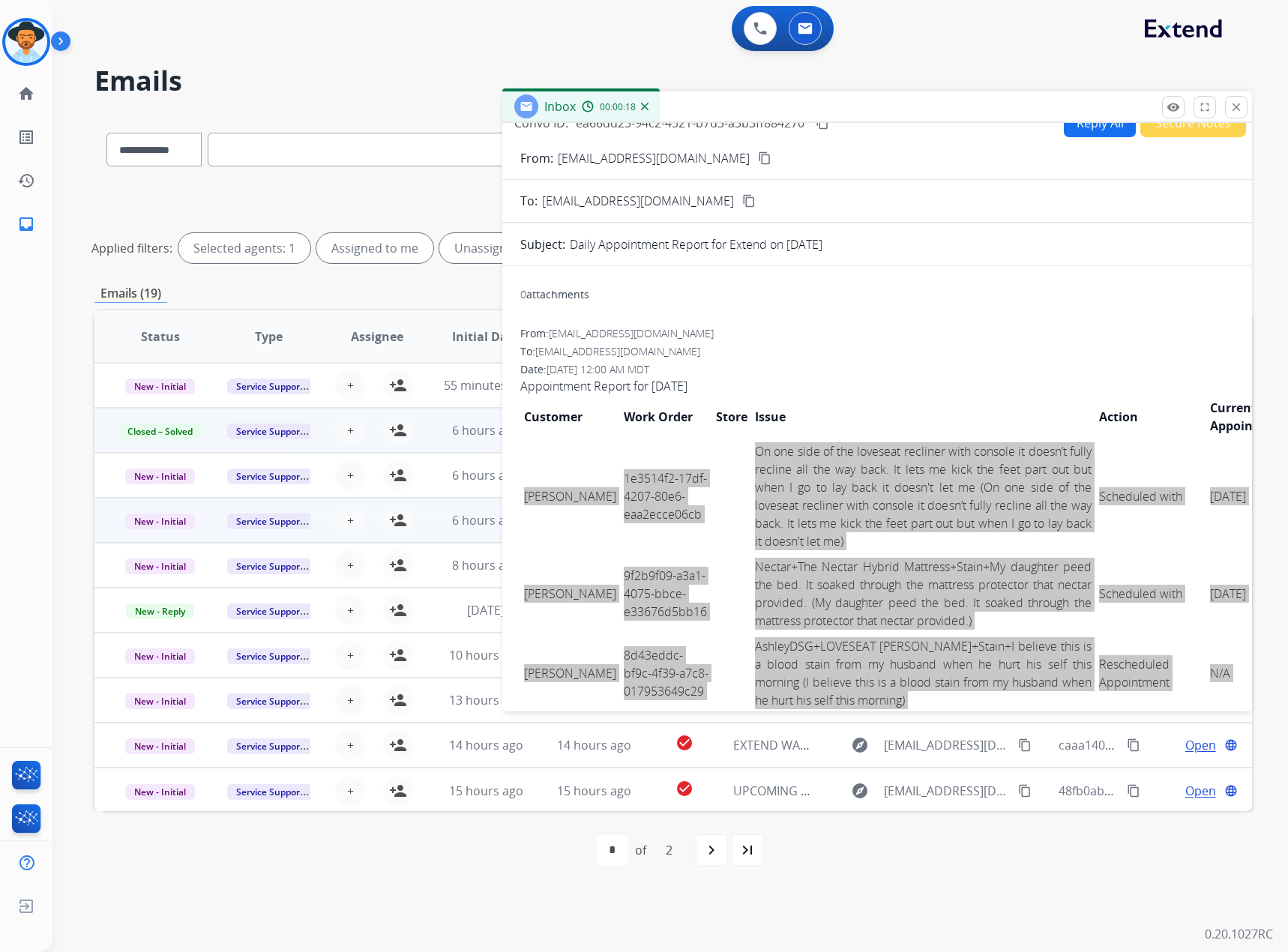
scroll to position [0, 0]
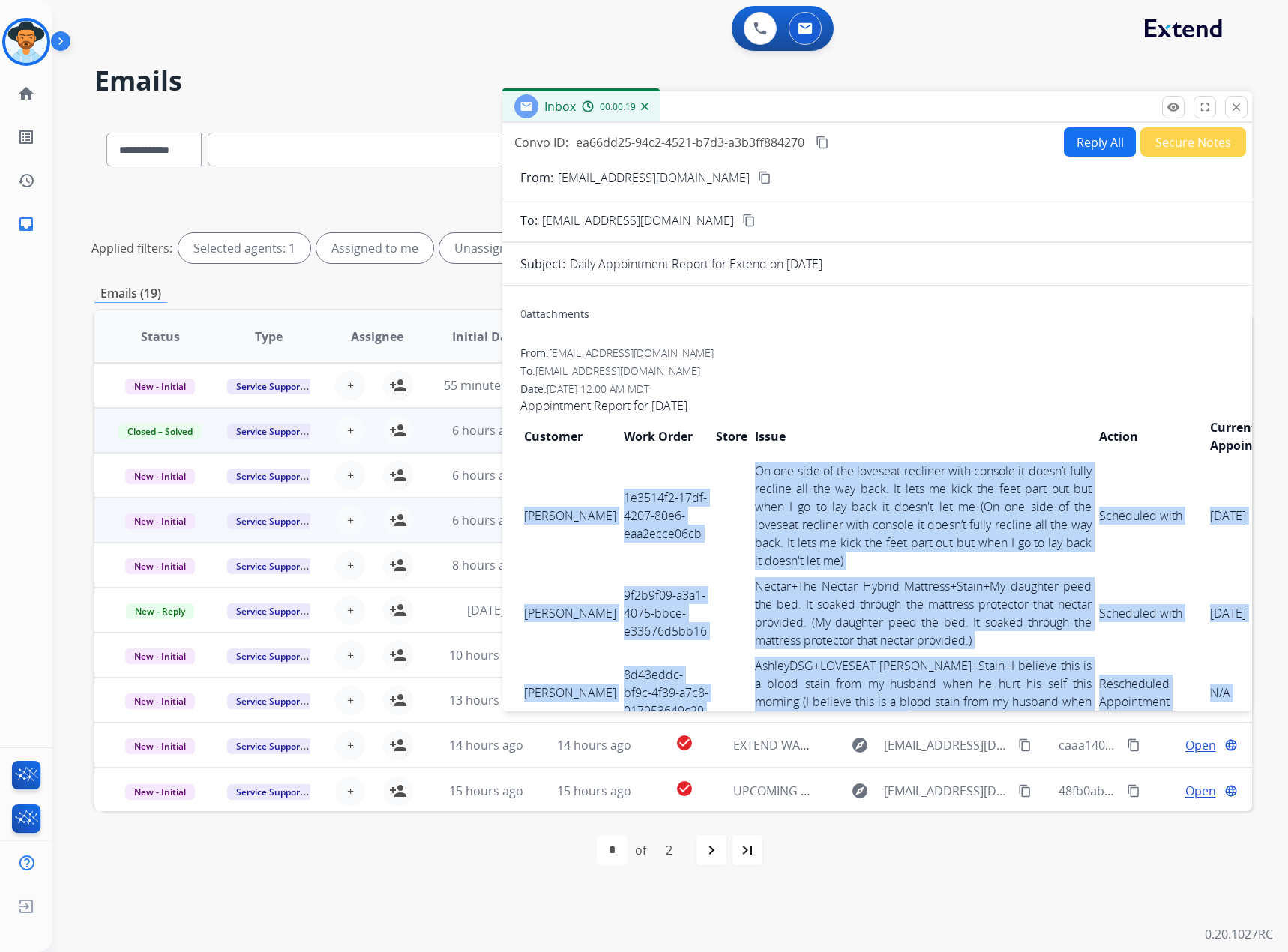
click at [825, 140] on mat-icon "content_copy" at bounding box center [822, 143] width 14 height 14
click at [845, 399] on link "On one side of the loveseat recliner with console it doesn’t fully recline all …" at bounding box center [923, 516] width 337 height 106
click at [845, 100] on mat-icon "close" at bounding box center [1237, 107] width 14 height 14
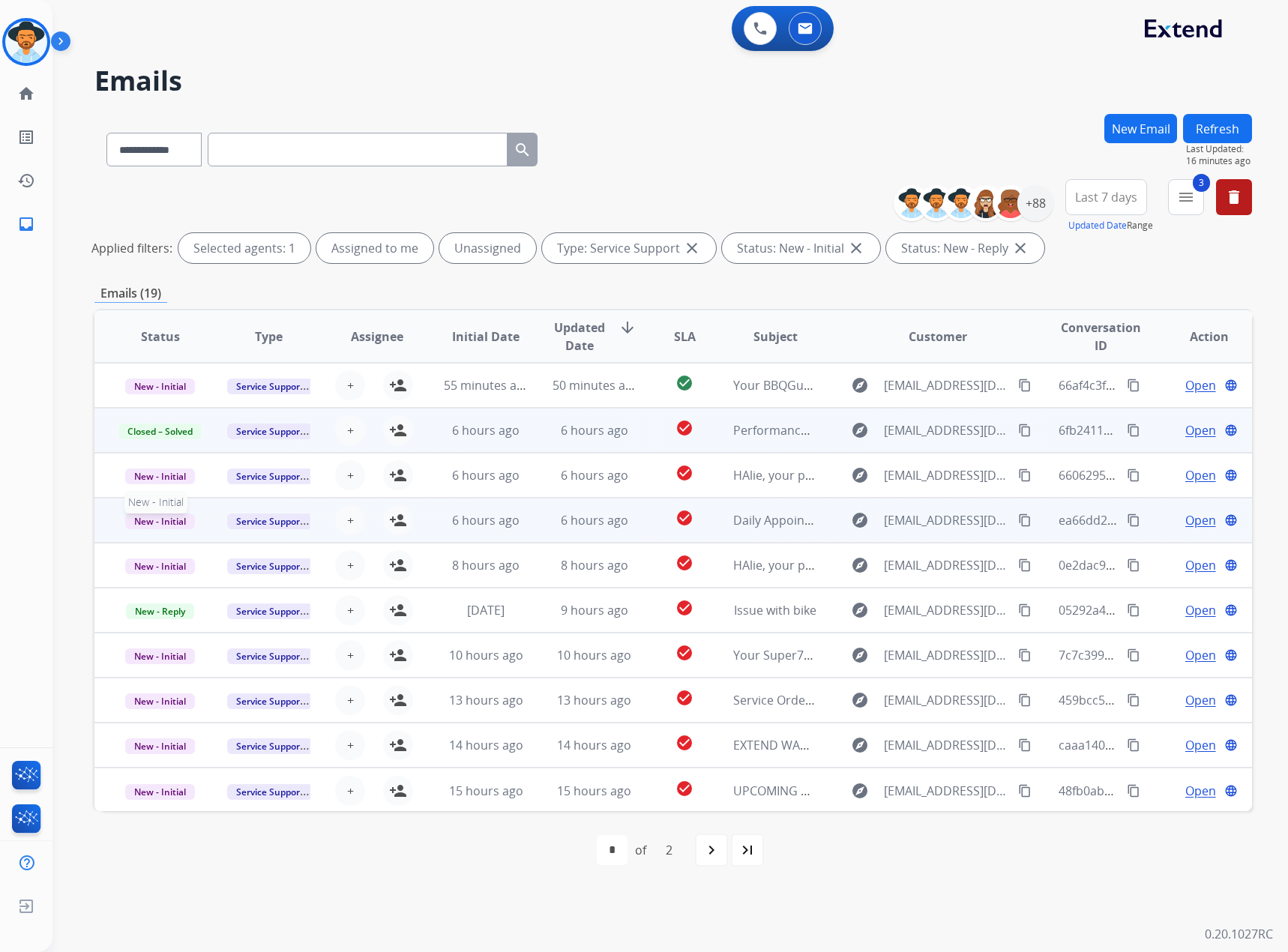
click at [138, 399] on span "New - Initial" at bounding box center [160, 521] width 69 height 16
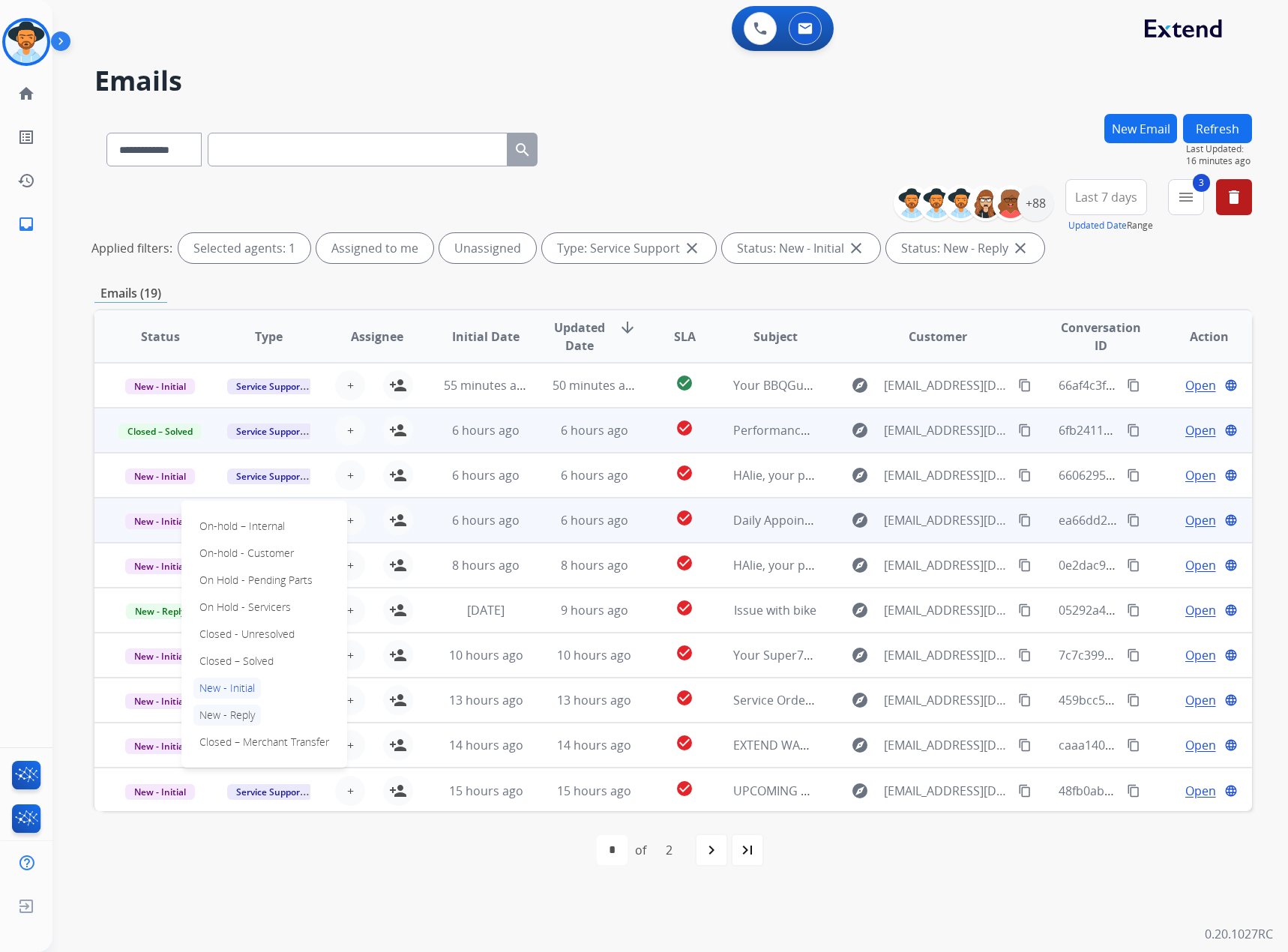
click at [230, 399] on p "New - Reply" at bounding box center [226, 715] width 67 height 21
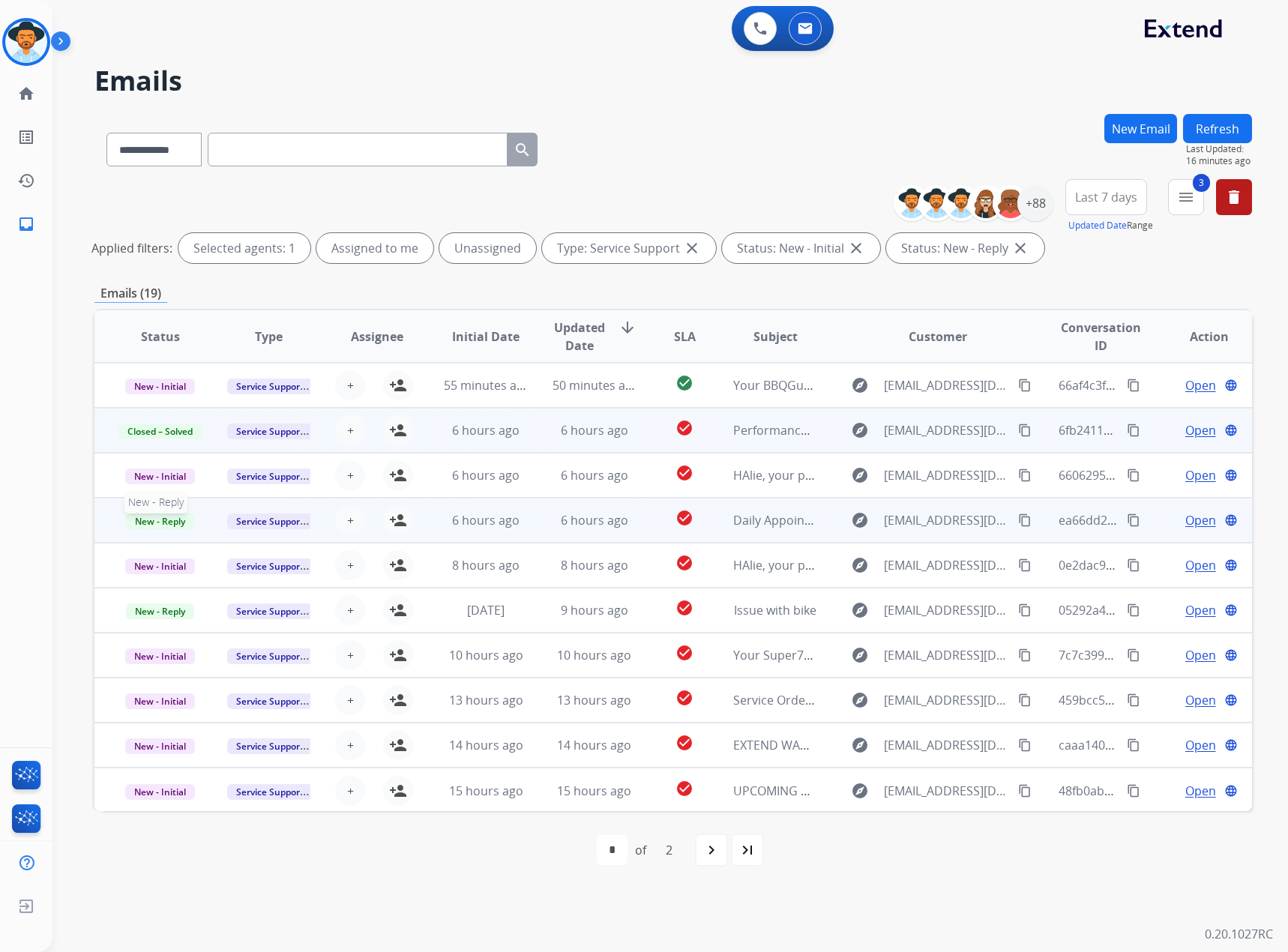
click at [142, 399] on span "New - Reply" at bounding box center [160, 521] width 68 height 16
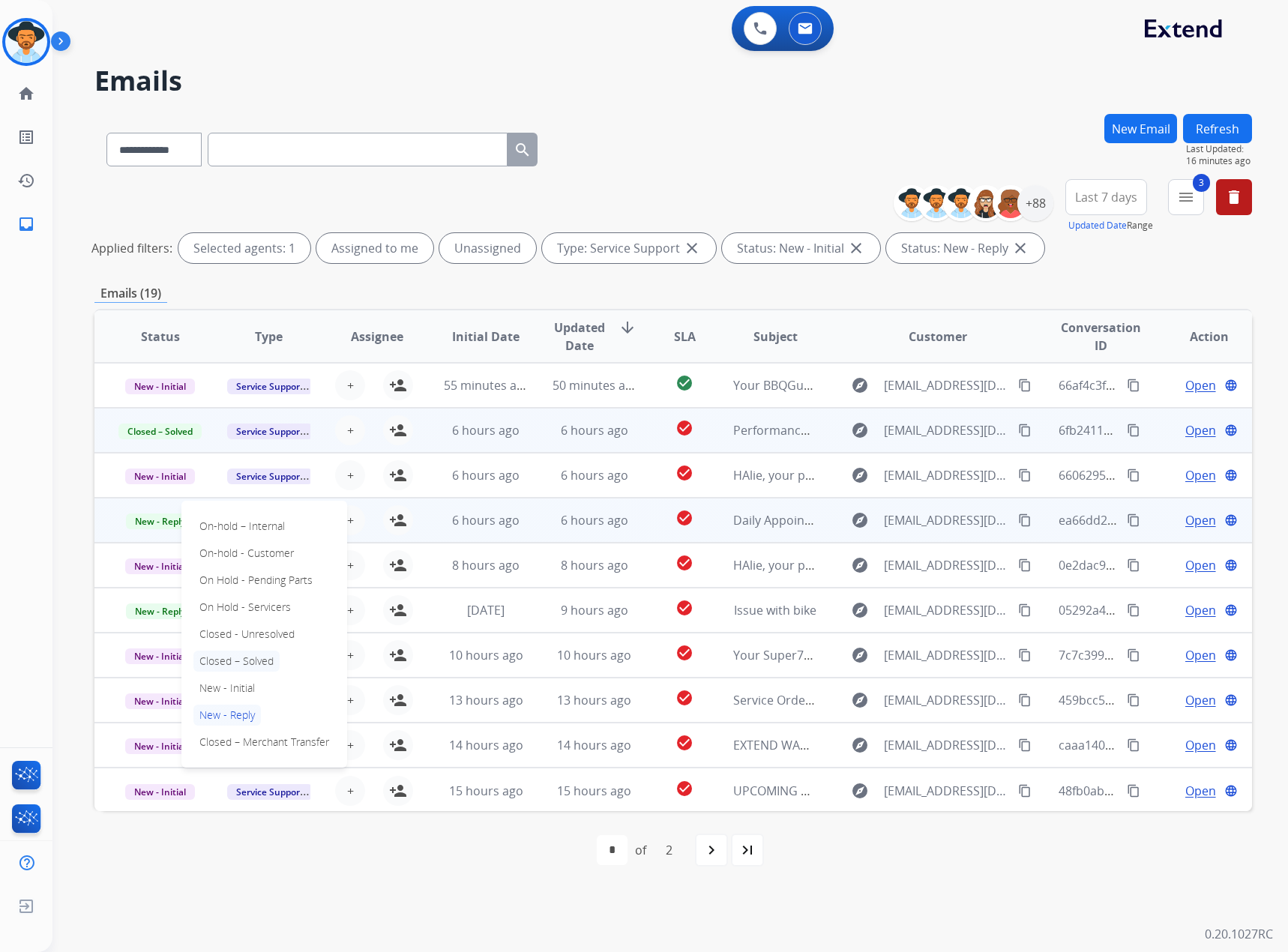
click at [219, 399] on p "Closed – Solved" at bounding box center [236, 661] width 86 height 21
